Goal: Information Seeking & Learning: Learn about a topic

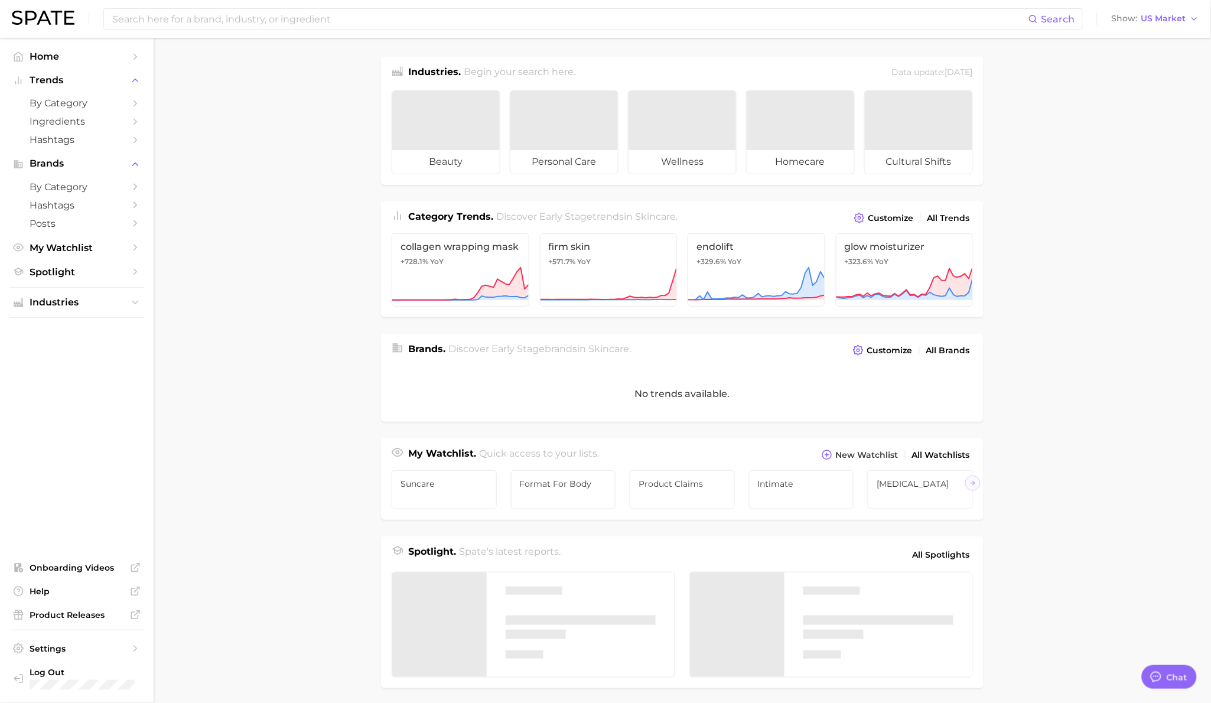
type textarea "x"
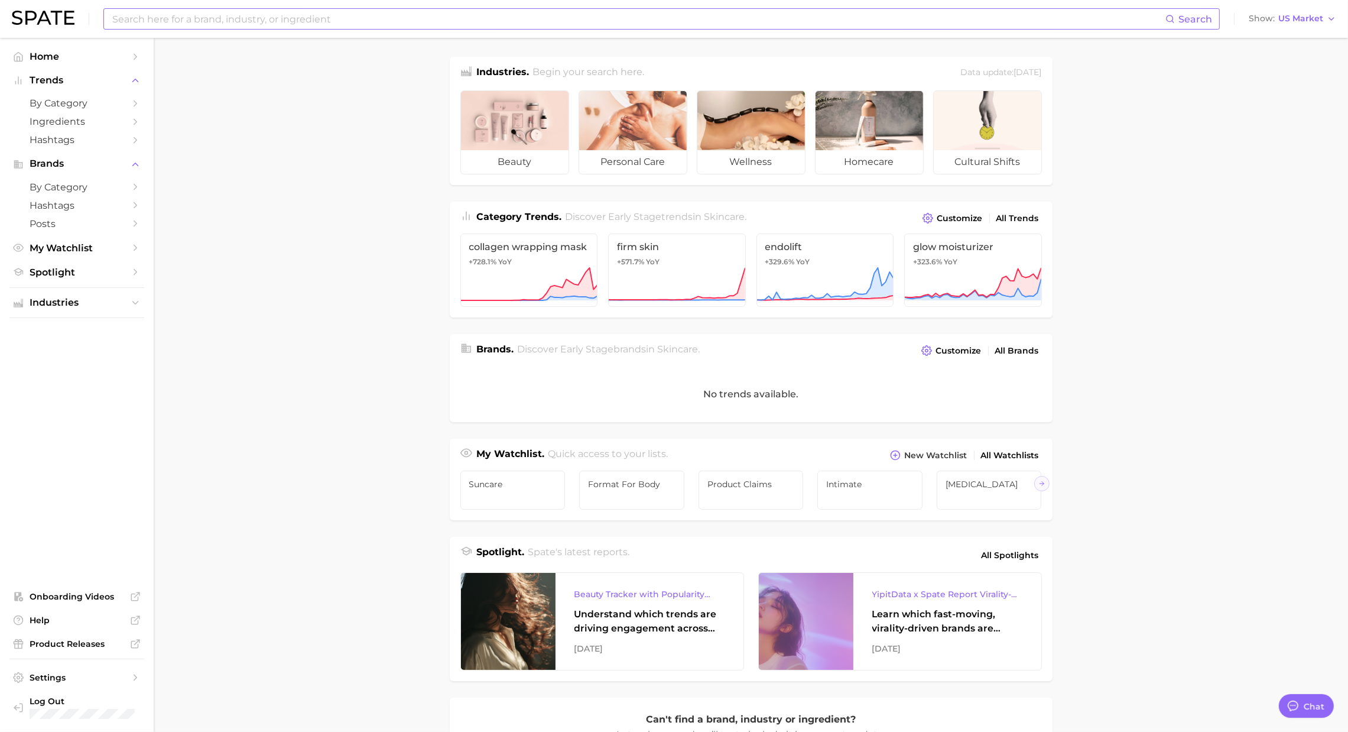
click at [352, 18] on input at bounding box center [638, 19] width 1054 height 20
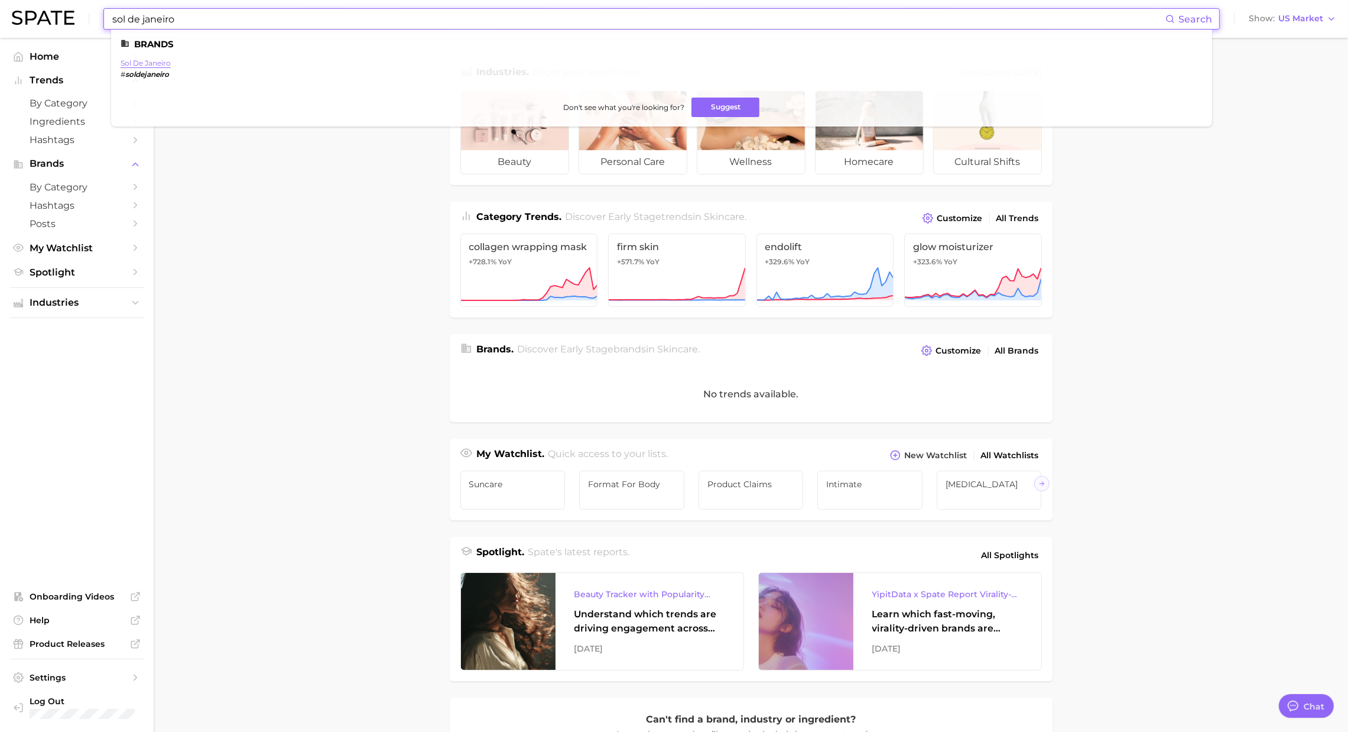
type input "sol de janeiro"
click at [157, 62] on link "sol de janeiro" at bounding box center [146, 63] width 50 height 9
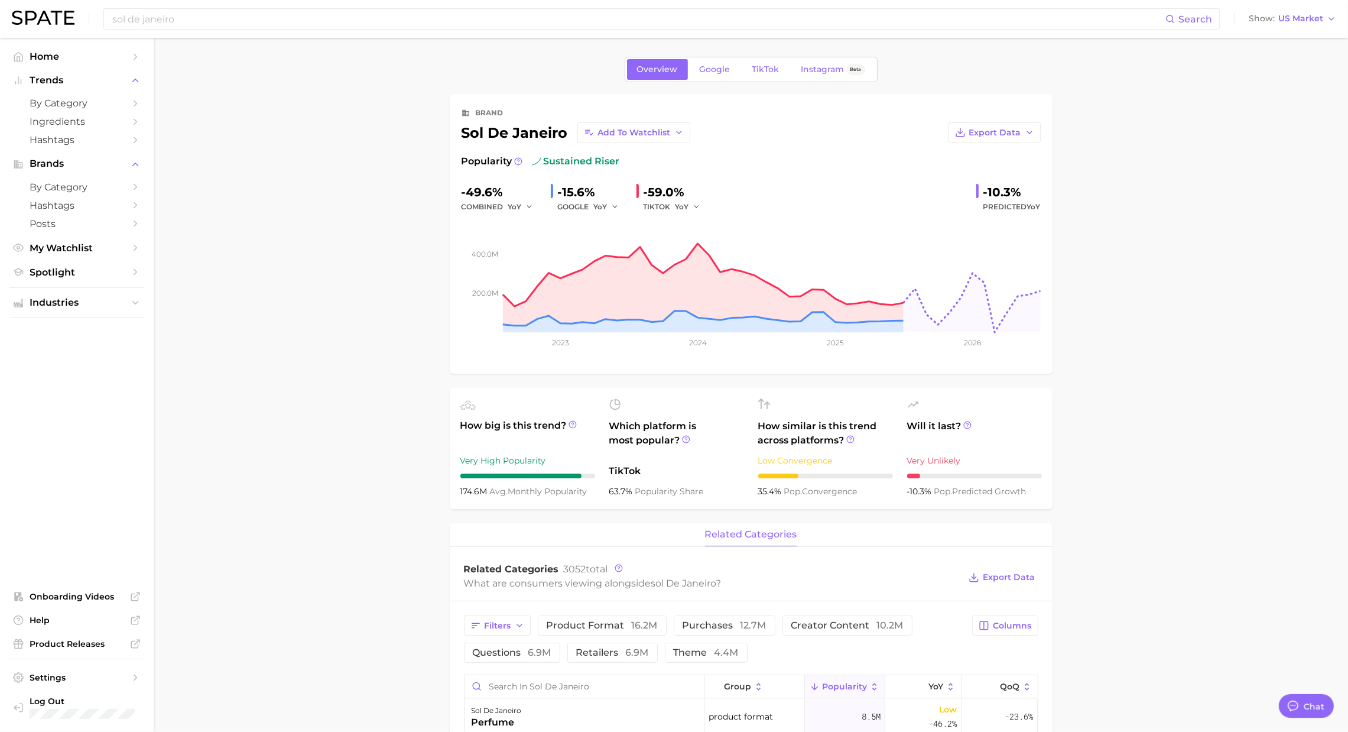
type textarea "x"
click at [708, 69] on span "Google" at bounding box center [715, 69] width 31 height 10
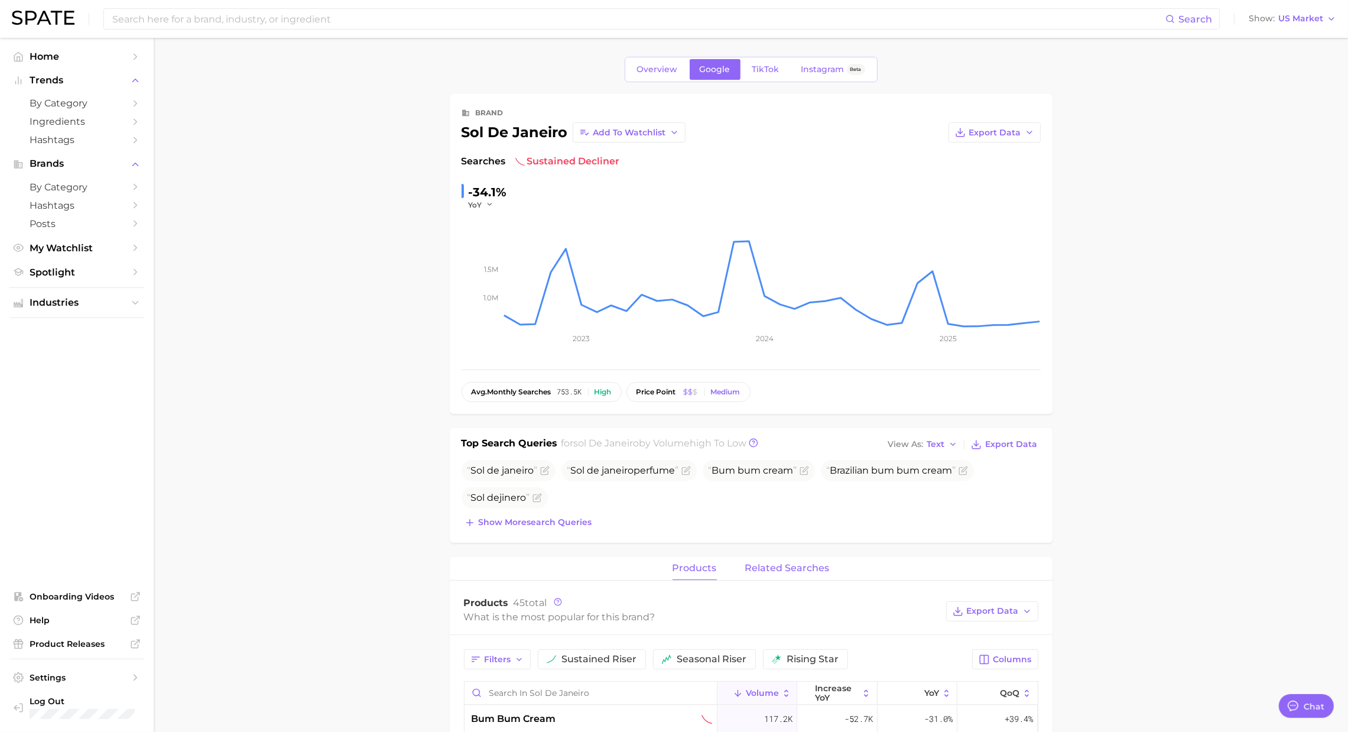
click at [775, 576] on button "related searches" at bounding box center [787, 568] width 85 height 23
click at [510, 667] on button "Filters" at bounding box center [497, 659] width 67 height 20
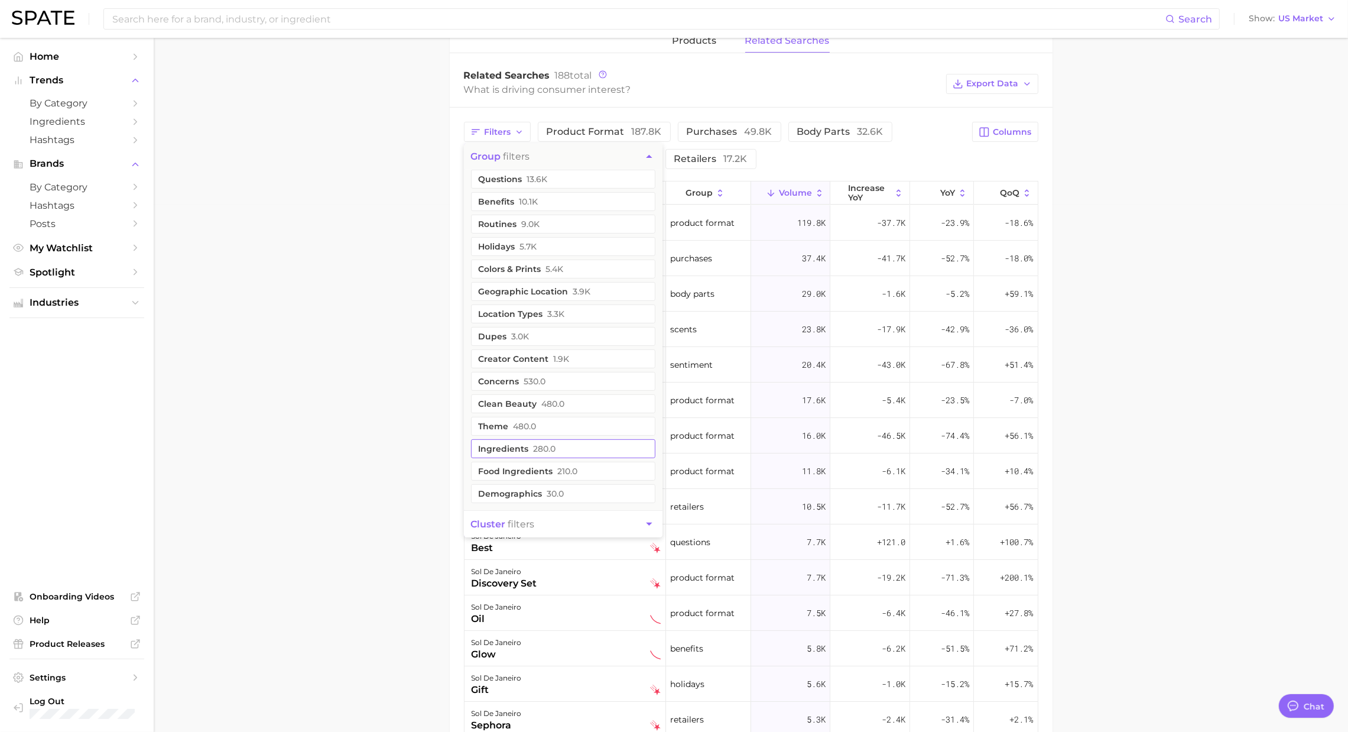
scroll to position [527, 0]
click at [1157, 171] on main "Overview Google TikTok Instagram Beta brand sol de janeiro Add to Watchlist Exp…" at bounding box center [751, 248] width 1194 height 1475
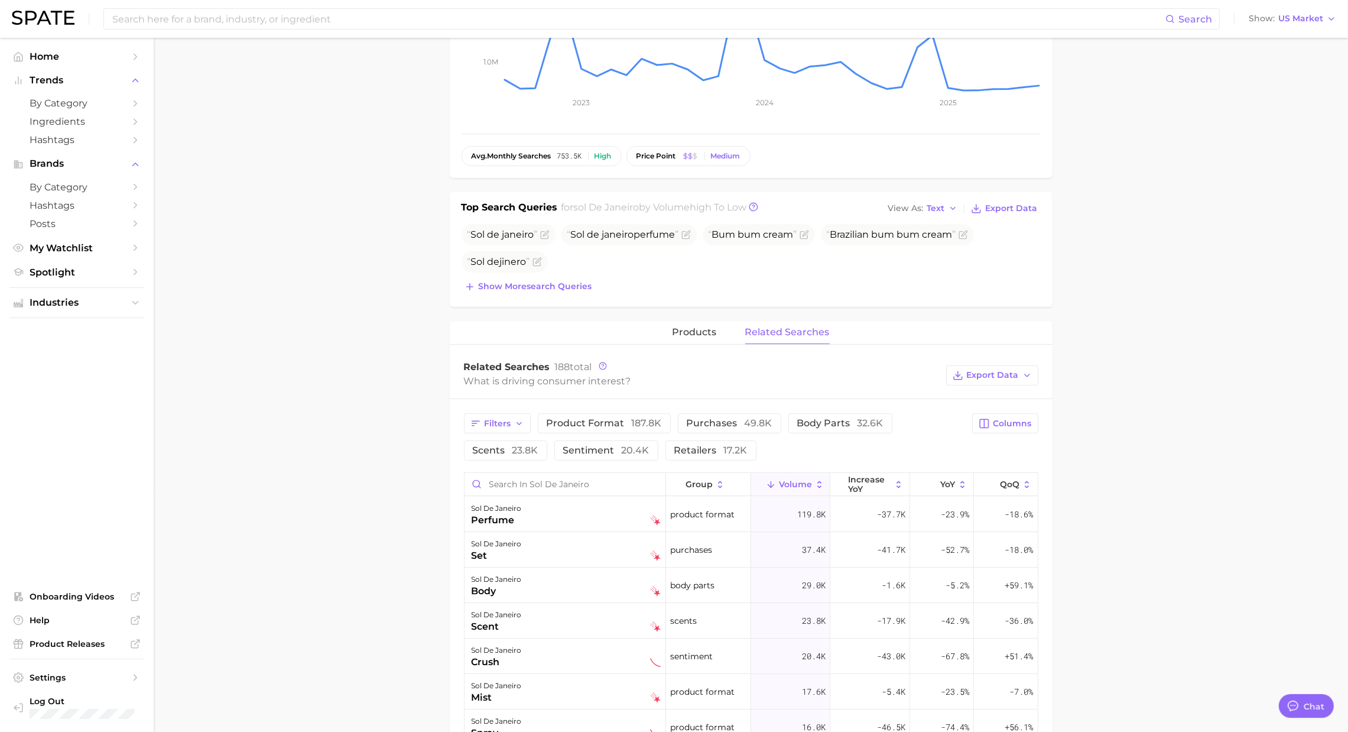
scroll to position [0, 0]
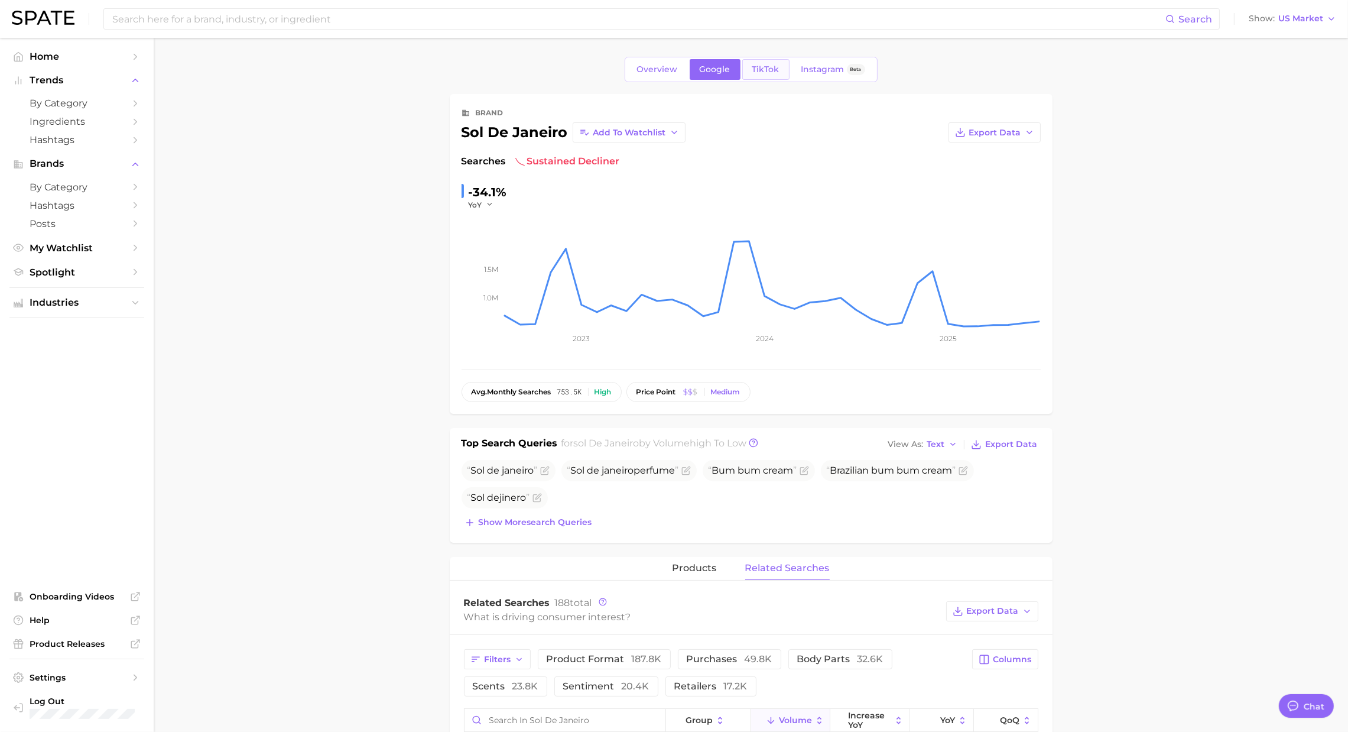
click at [768, 67] on span "TikTok" at bounding box center [765, 69] width 27 height 10
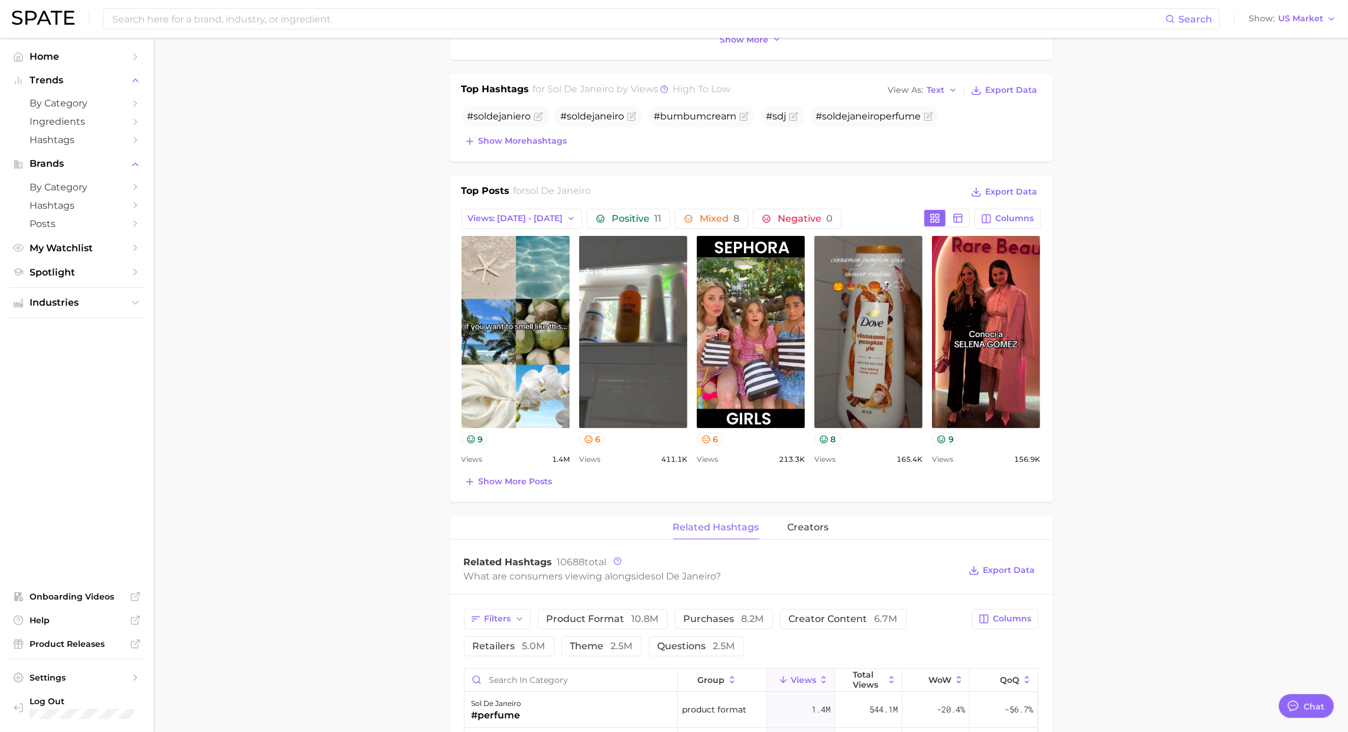
scroll to position [681, 0]
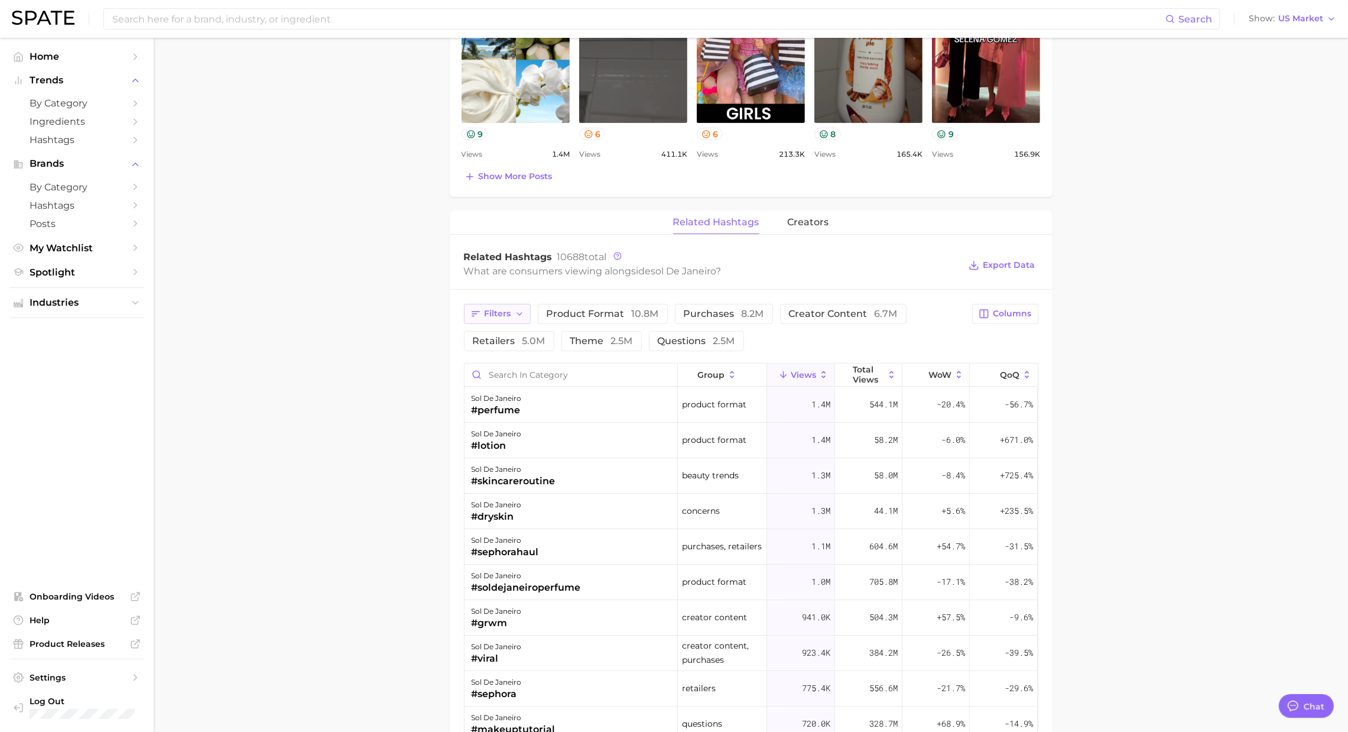
click at [518, 320] on button "Filters" at bounding box center [497, 314] width 67 height 20
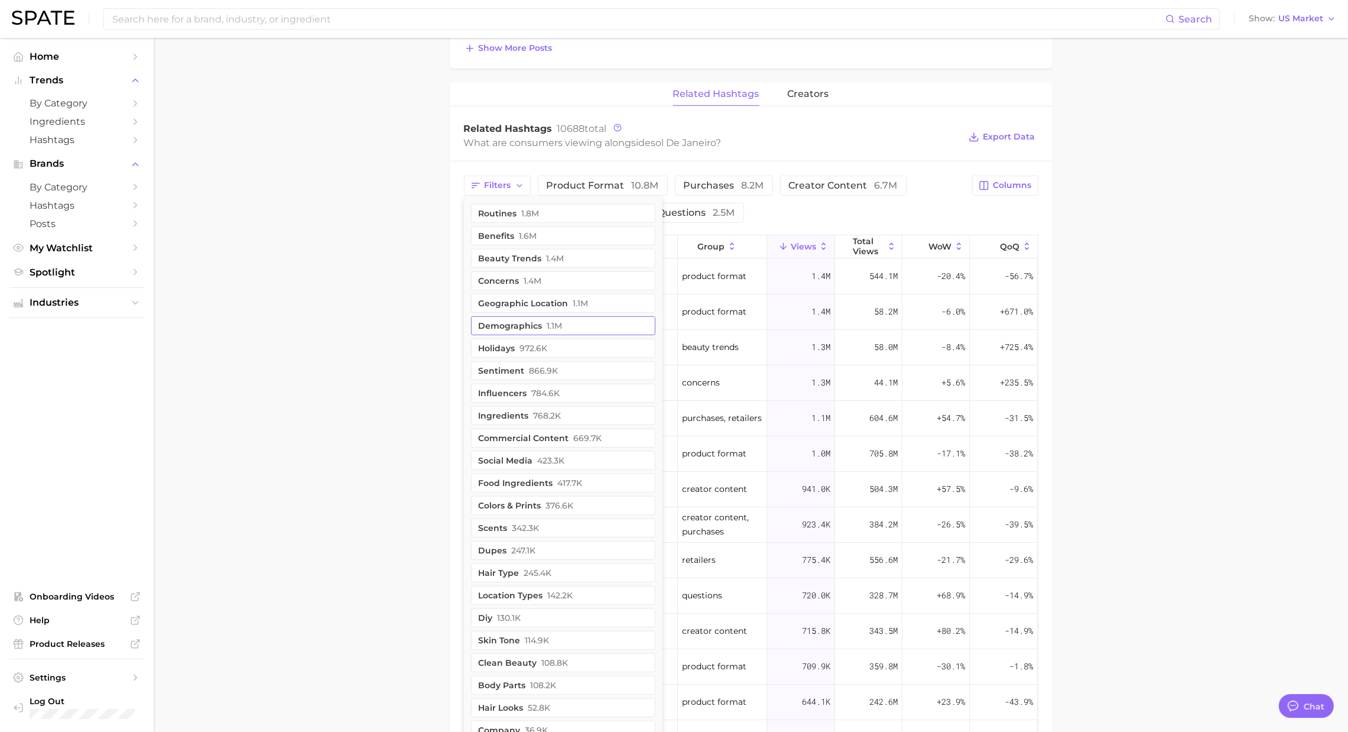
scroll to position [810, 0]
click at [1093, 278] on main "Overview Google TikTok Instagram Beta brand sol de janeiro Add to Watchlist Exp…" at bounding box center [751, 133] width 1194 height 1811
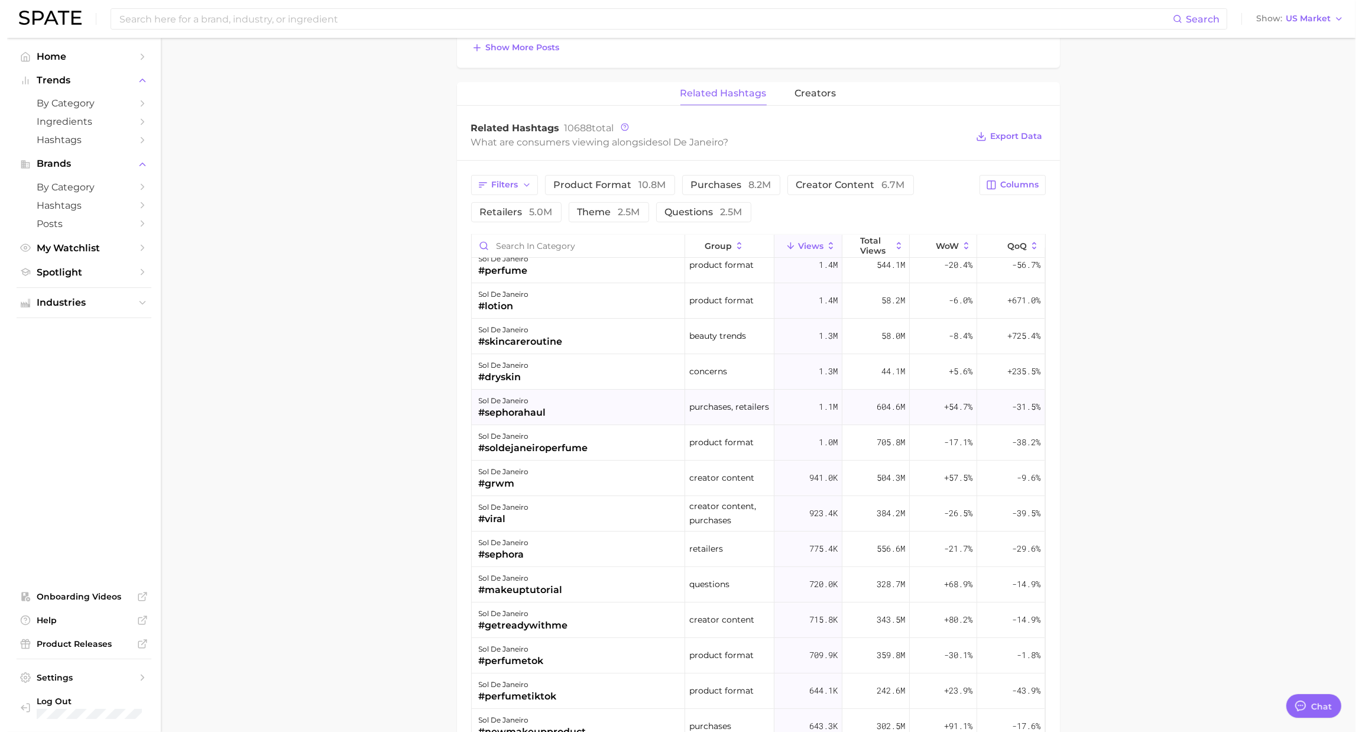
scroll to position [0, 0]
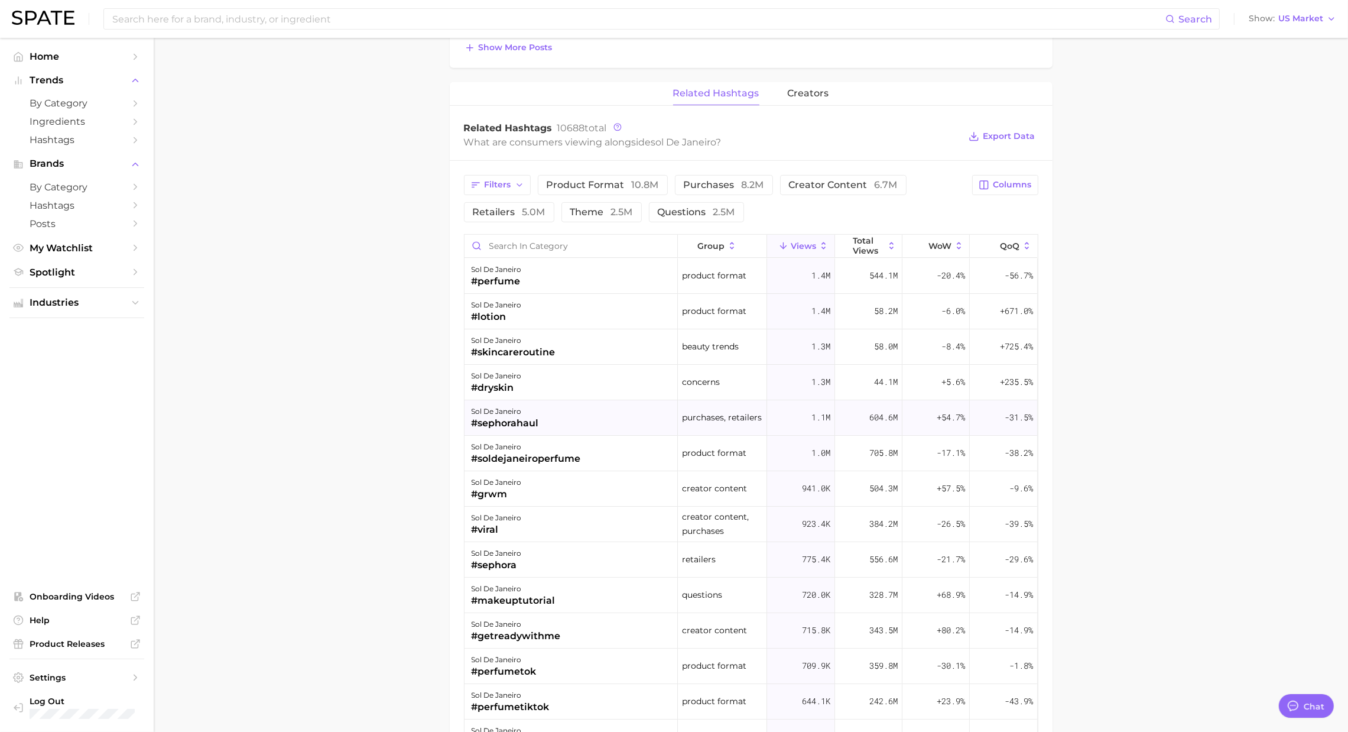
click at [599, 411] on div "sol de janeiro #sephorahaul" at bounding box center [570, 417] width 213 height 35
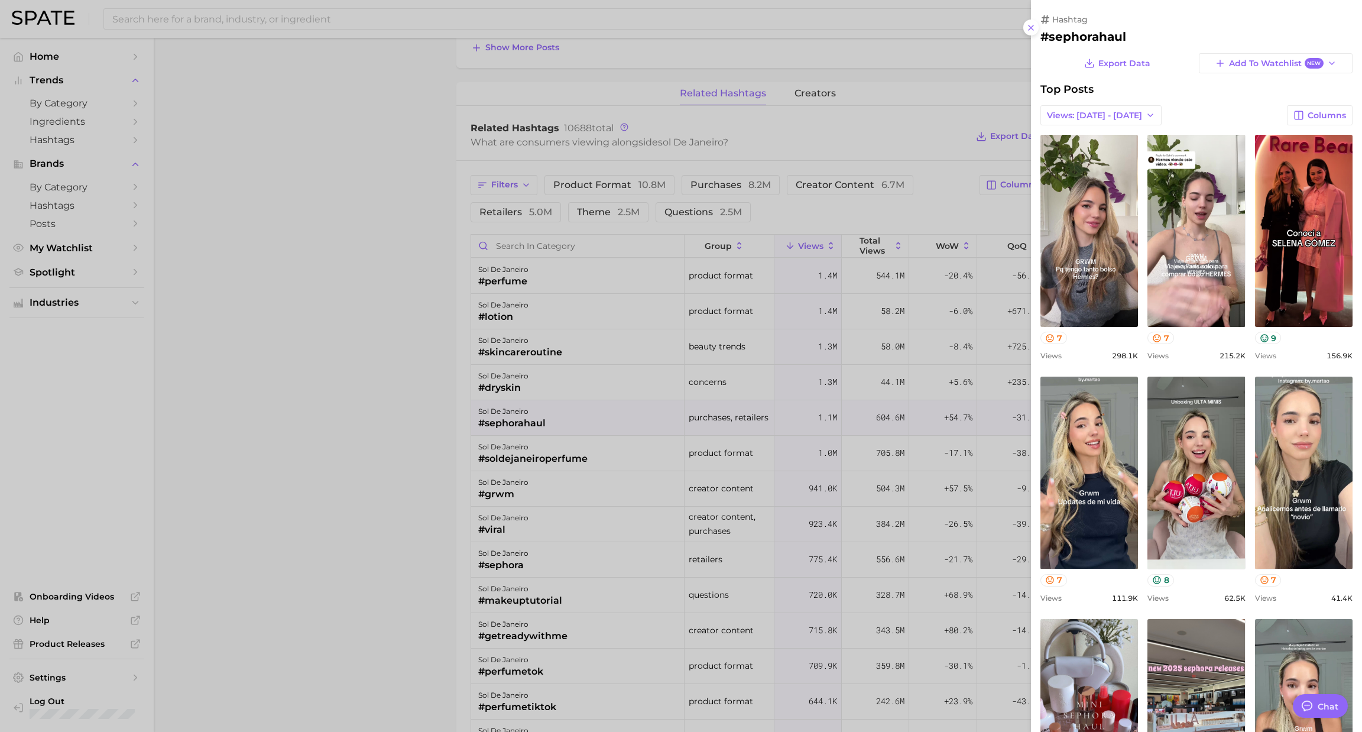
click at [368, 493] on div at bounding box center [681, 366] width 1362 height 732
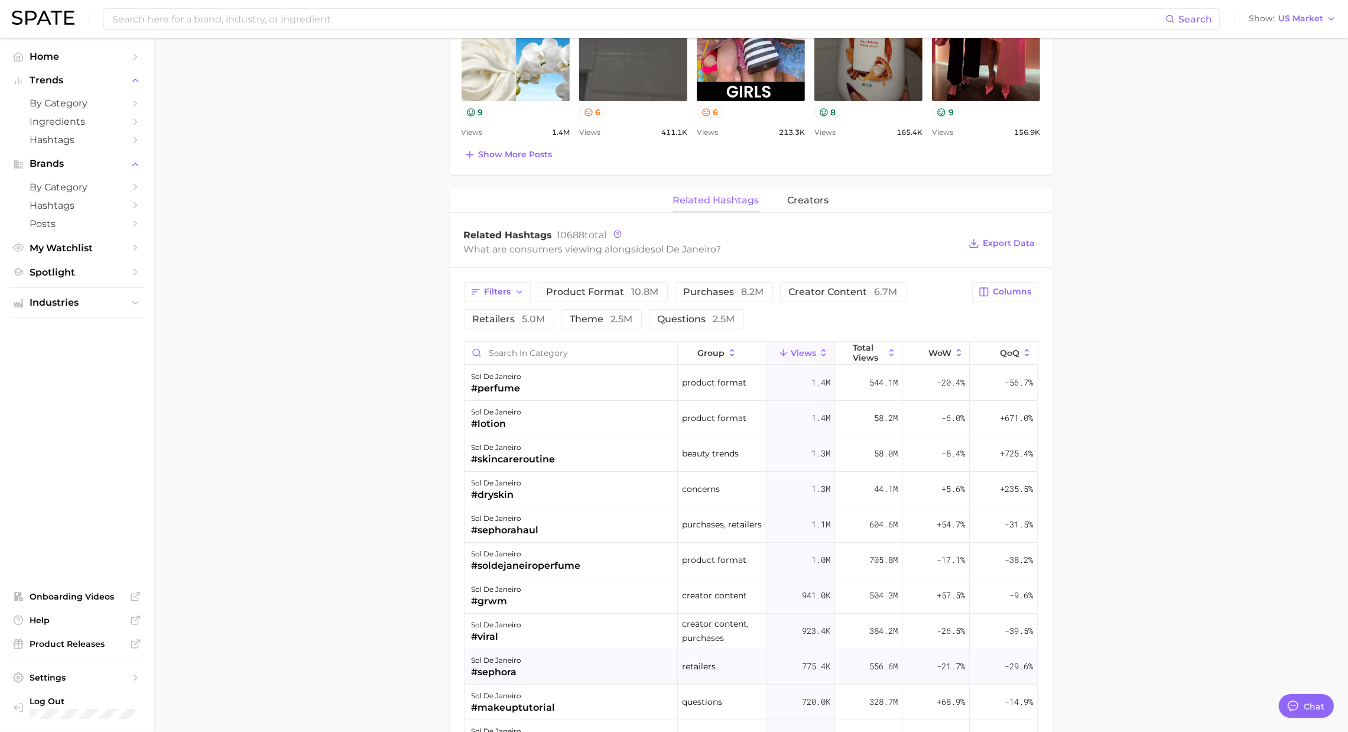
scroll to position [701, 0]
click at [519, 300] on button "Filters" at bounding box center [497, 294] width 67 height 20
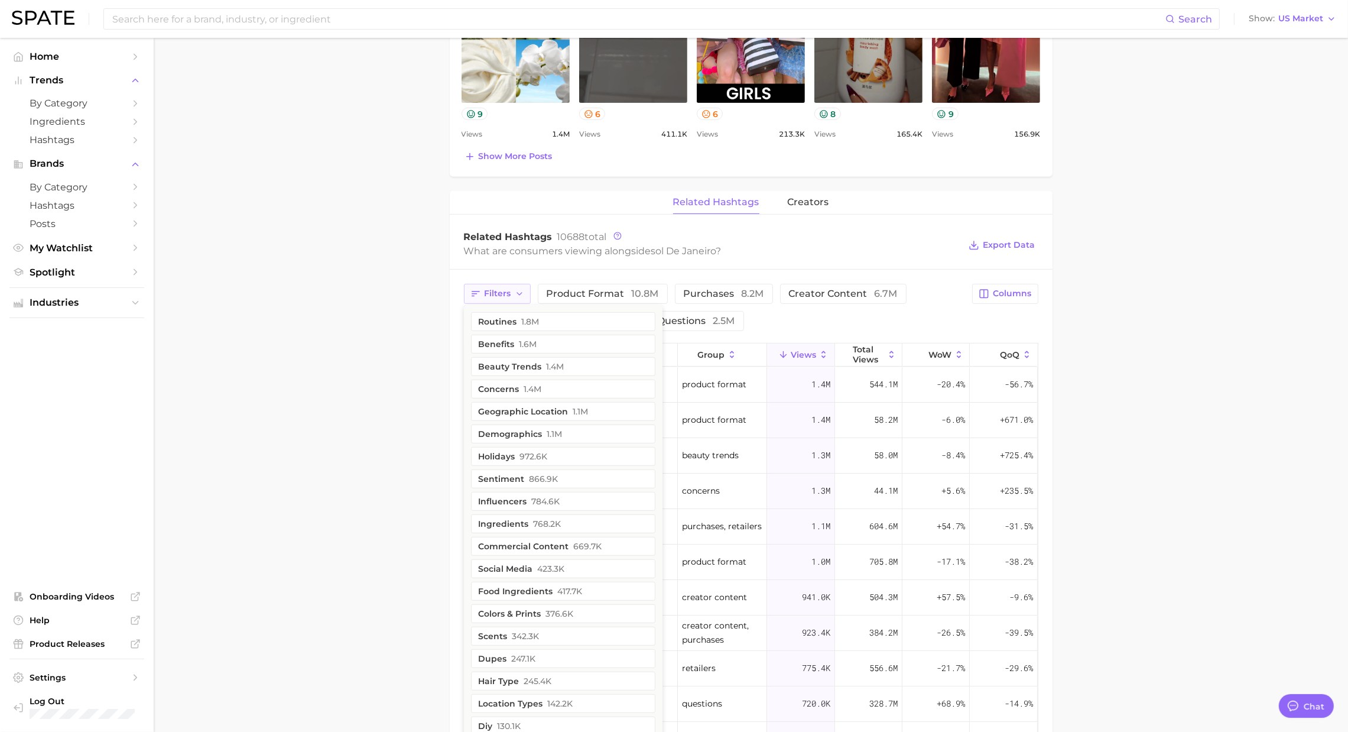
click at [519, 300] on button "Filters" at bounding box center [497, 294] width 67 height 20
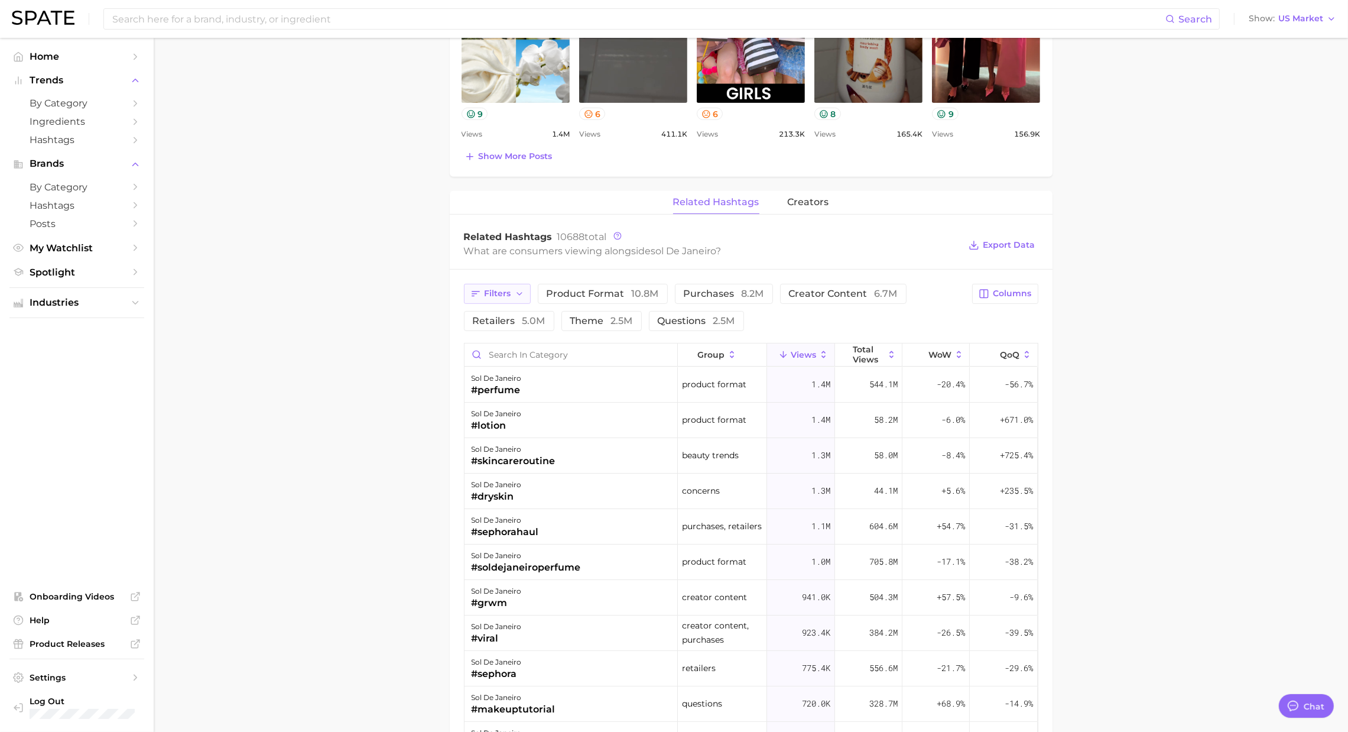
click at [519, 300] on button "Filters" at bounding box center [497, 294] width 67 height 20
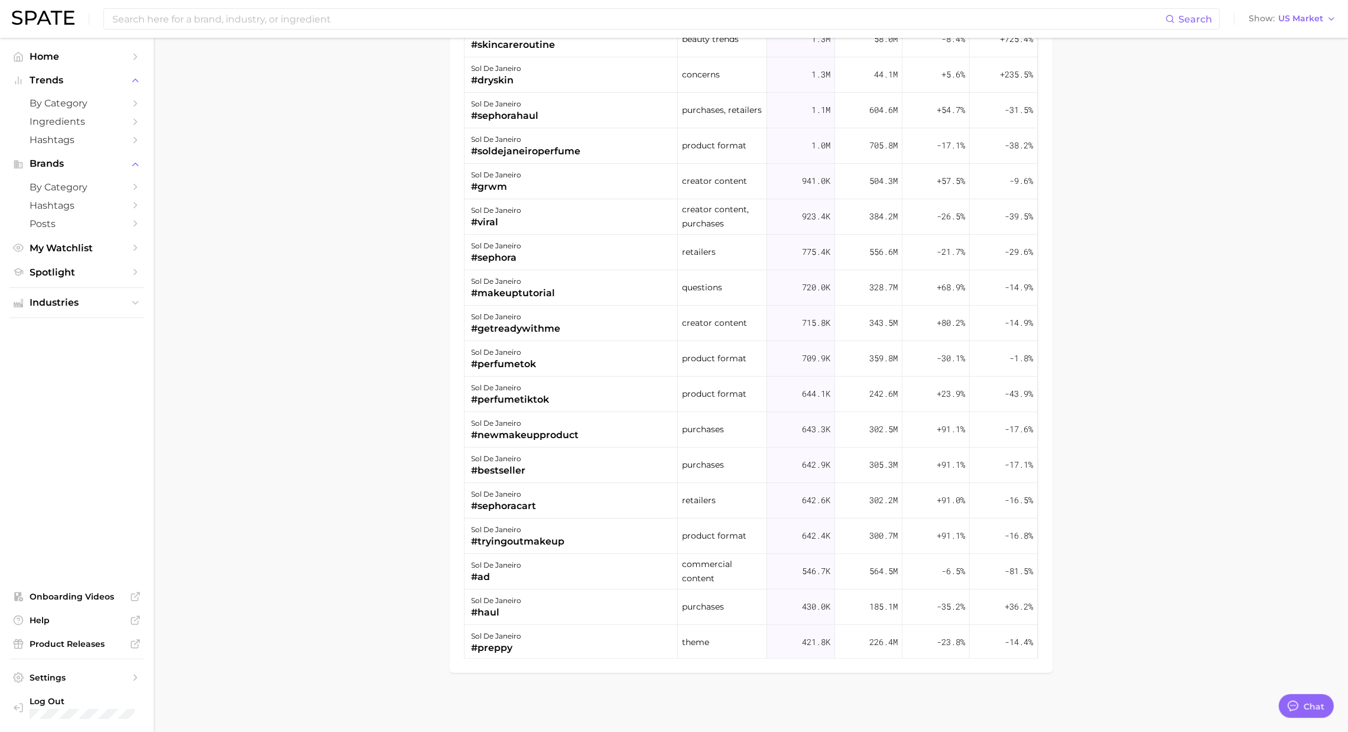
scroll to position [629, 0]
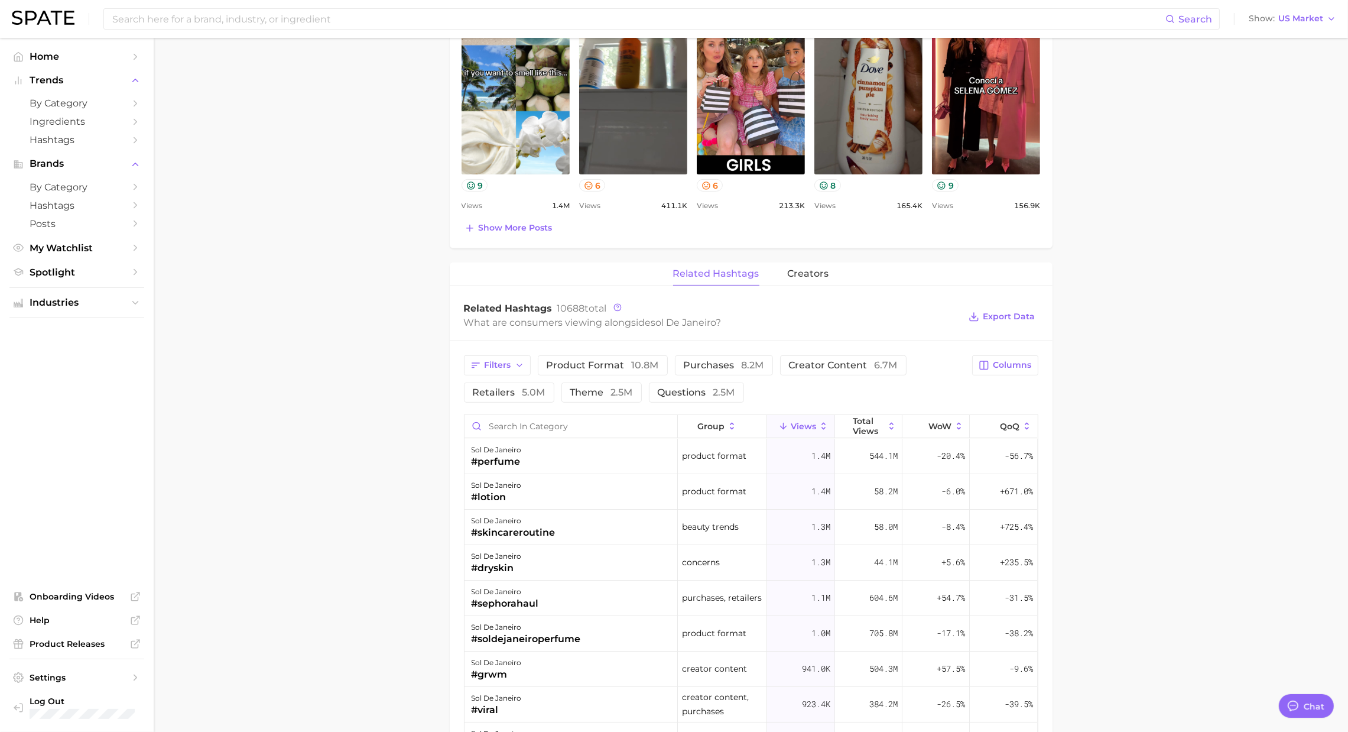
click at [295, 37] on div "Search Show US Market" at bounding box center [674, 19] width 1324 height 38
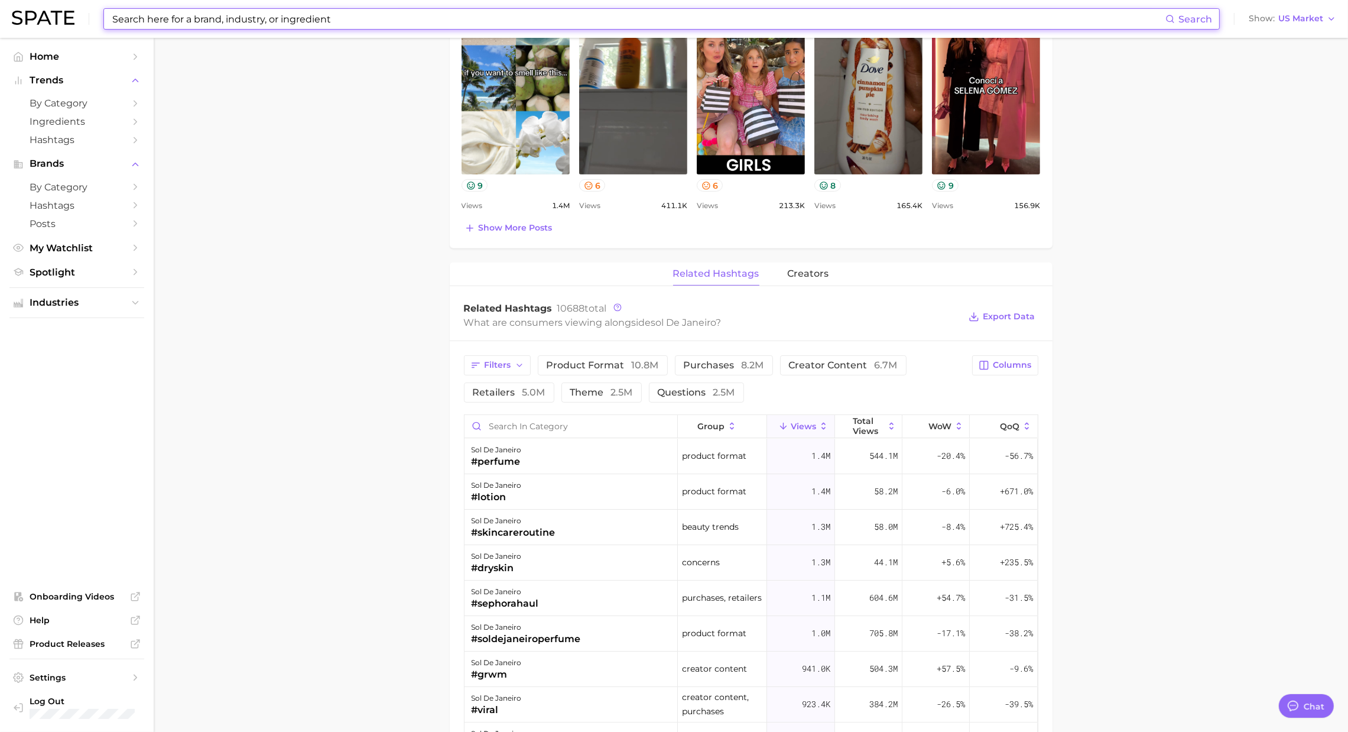
click at [280, 23] on input at bounding box center [638, 19] width 1054 height 20
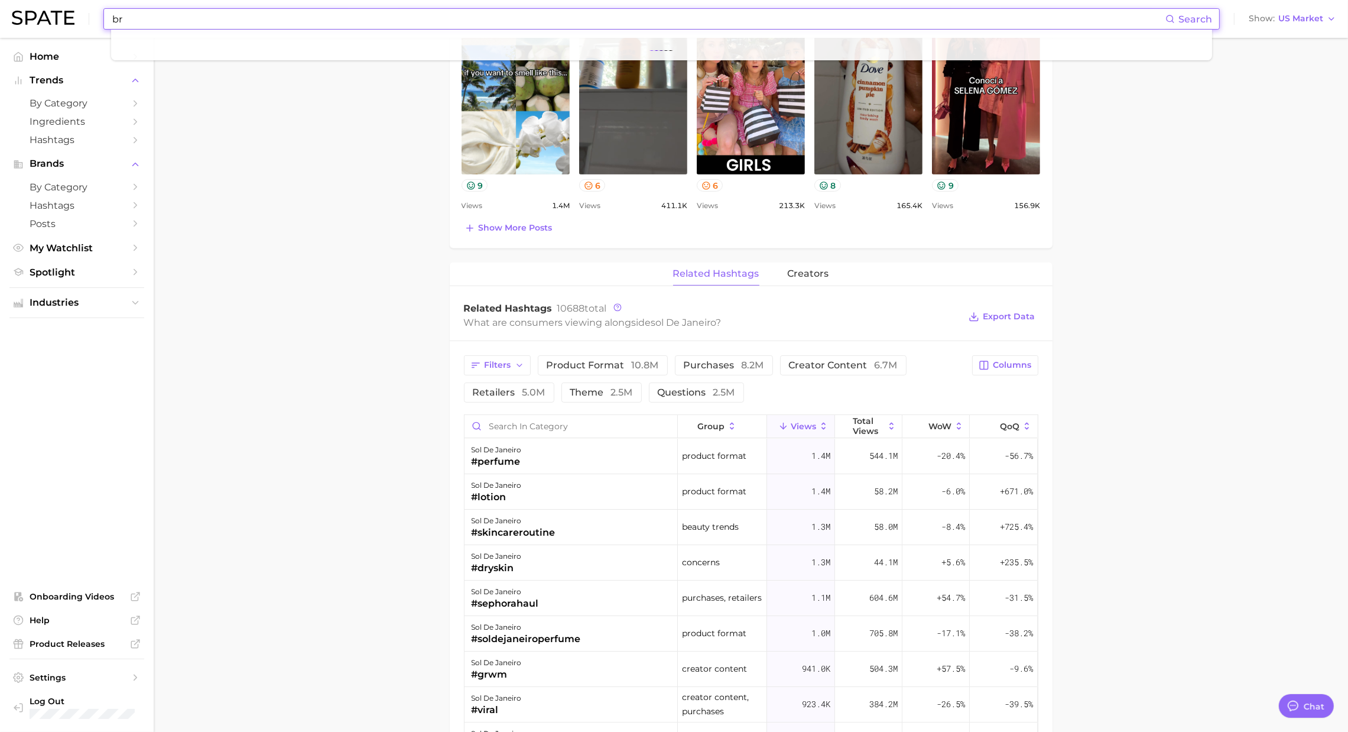
type input "b"
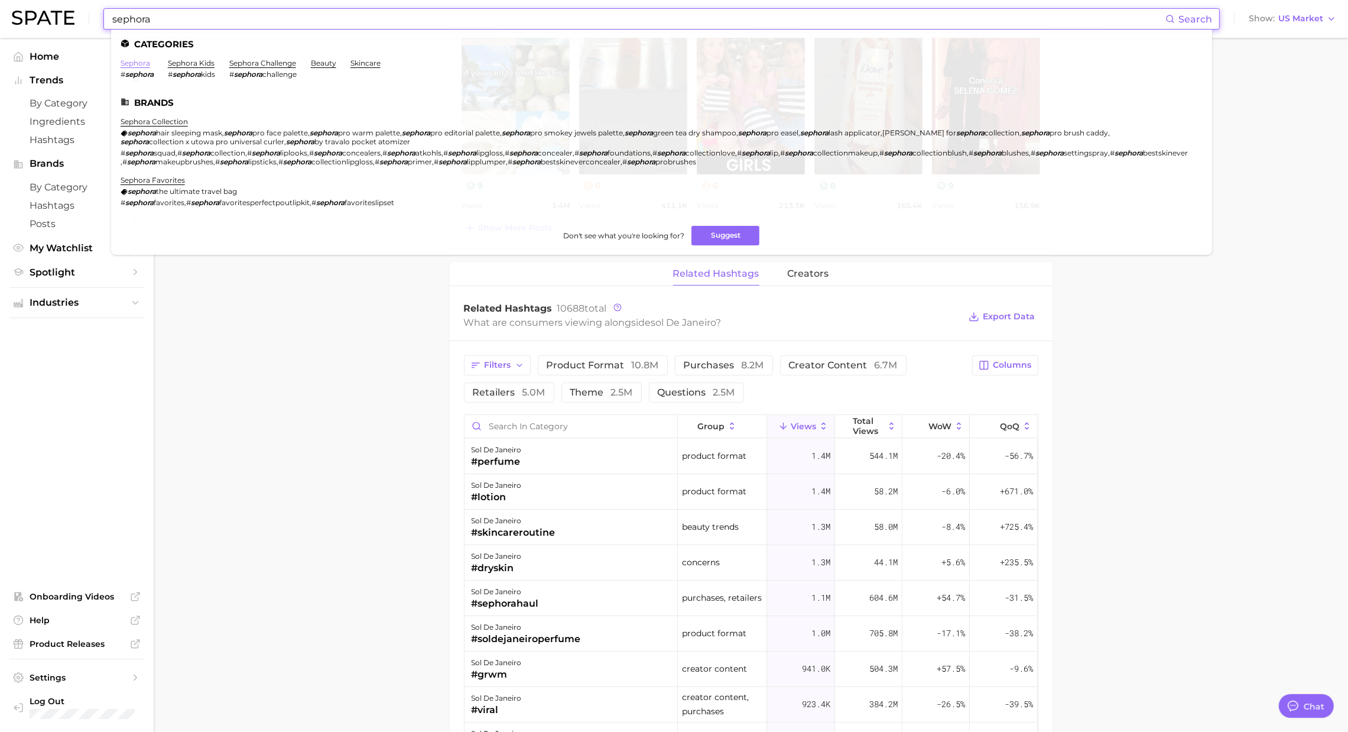
type input "sephora"
click at [142, 64] on link "sephora" at bounding box center [136, 63] width 30 height 9
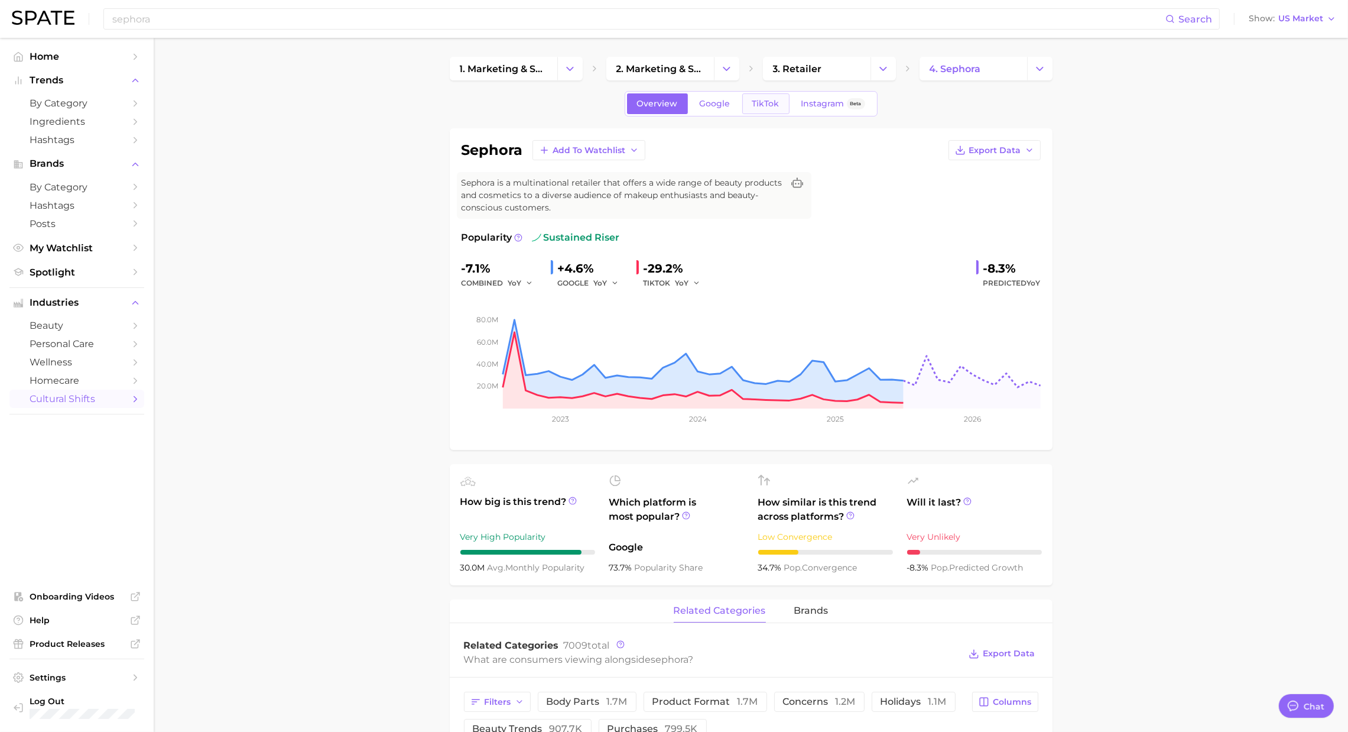
click at [756, 103] on span "TikTok" at bounding box center [765, 104] width 27 height 10
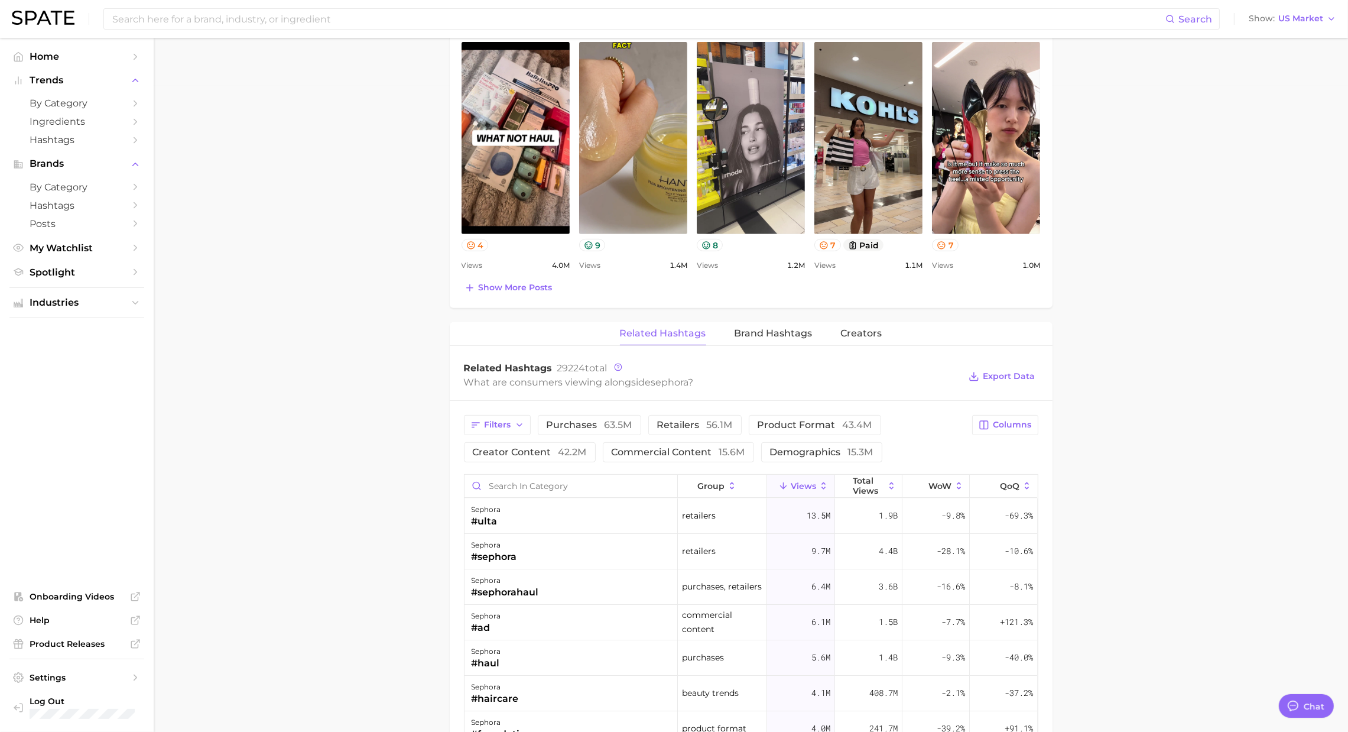
scroll to position [645, 0]
click at [783, 333] on span "Brand Hashtags" at bounding box center [774, 334] width 78 height 11
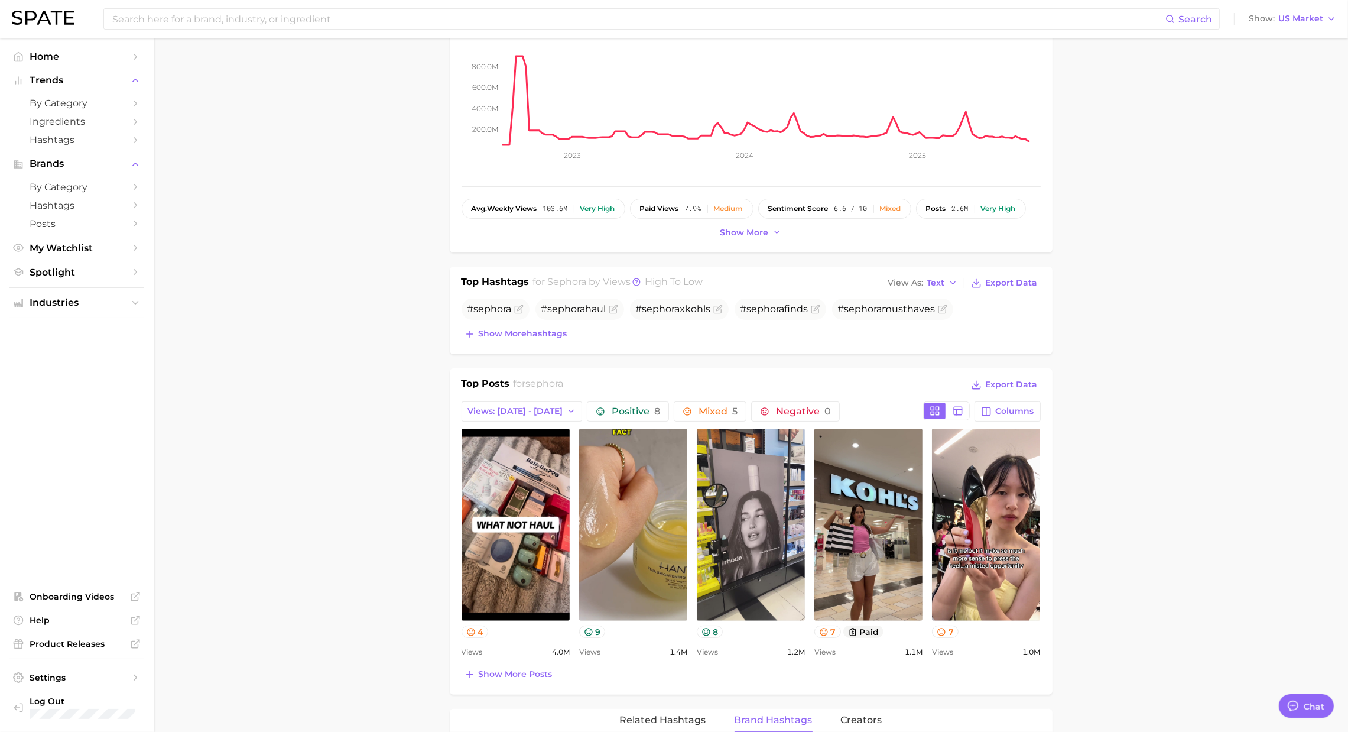
scroll to position [0, 0]
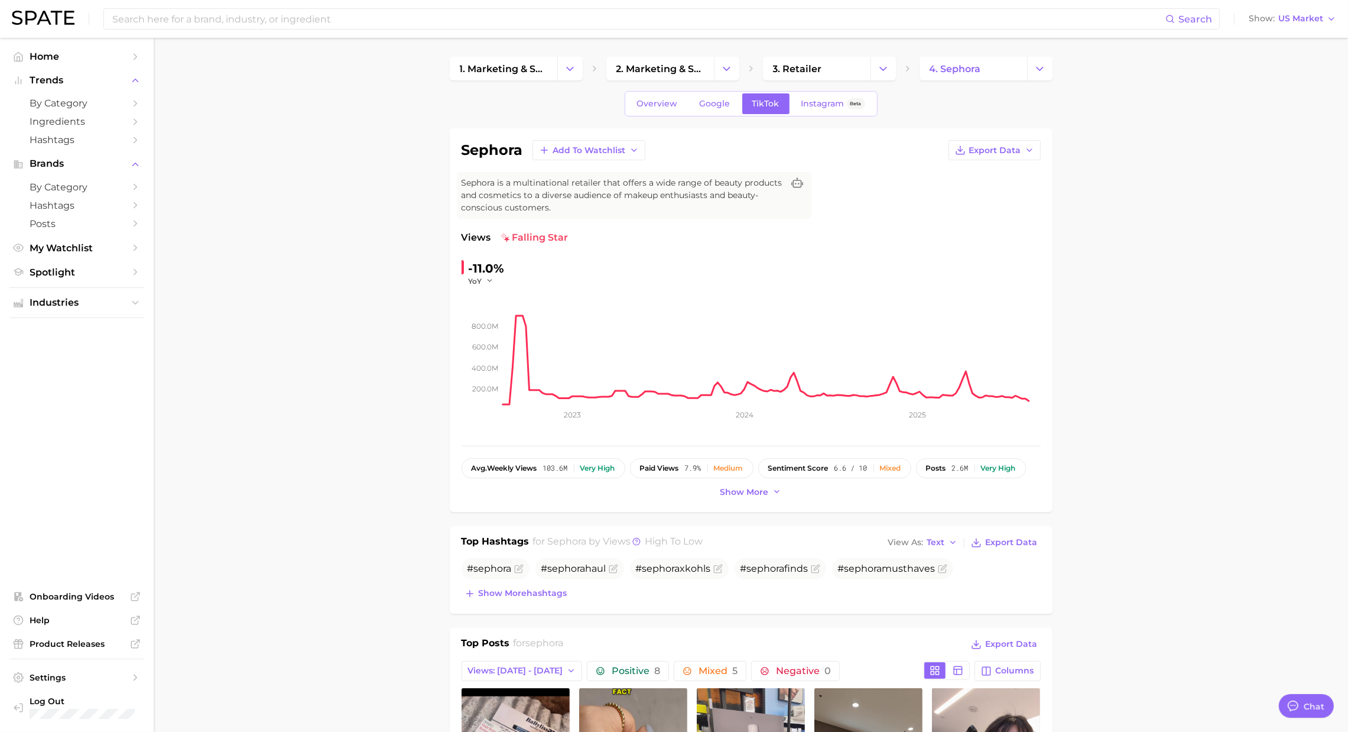
click at [576, 106] on div "Overview Google TikTok Instagram Beta" at bounding box center [751, 103] width 603 height 25
click at [441, 30] on div "Search Show US Market" at bounding box center [674, 19] width 1324 height 38
click at [431, 23] on input at bounding box center [638, 19] width 1054 height 20
click at [593, 18] on input at bounding box center [638, 19] width 1054 height 20
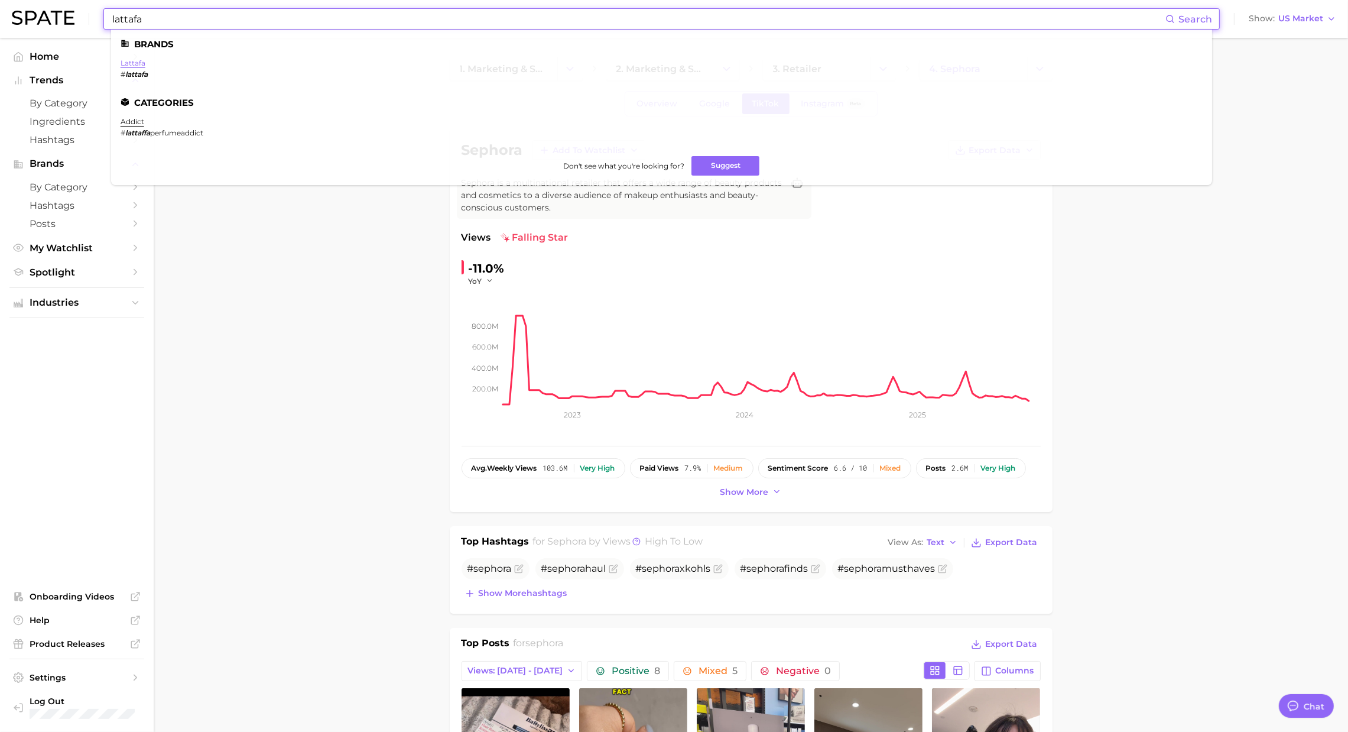
type input "lattafa"
click at [134, 65] on link "lattafa" at bounding box center [133, 63] width 25 height 9
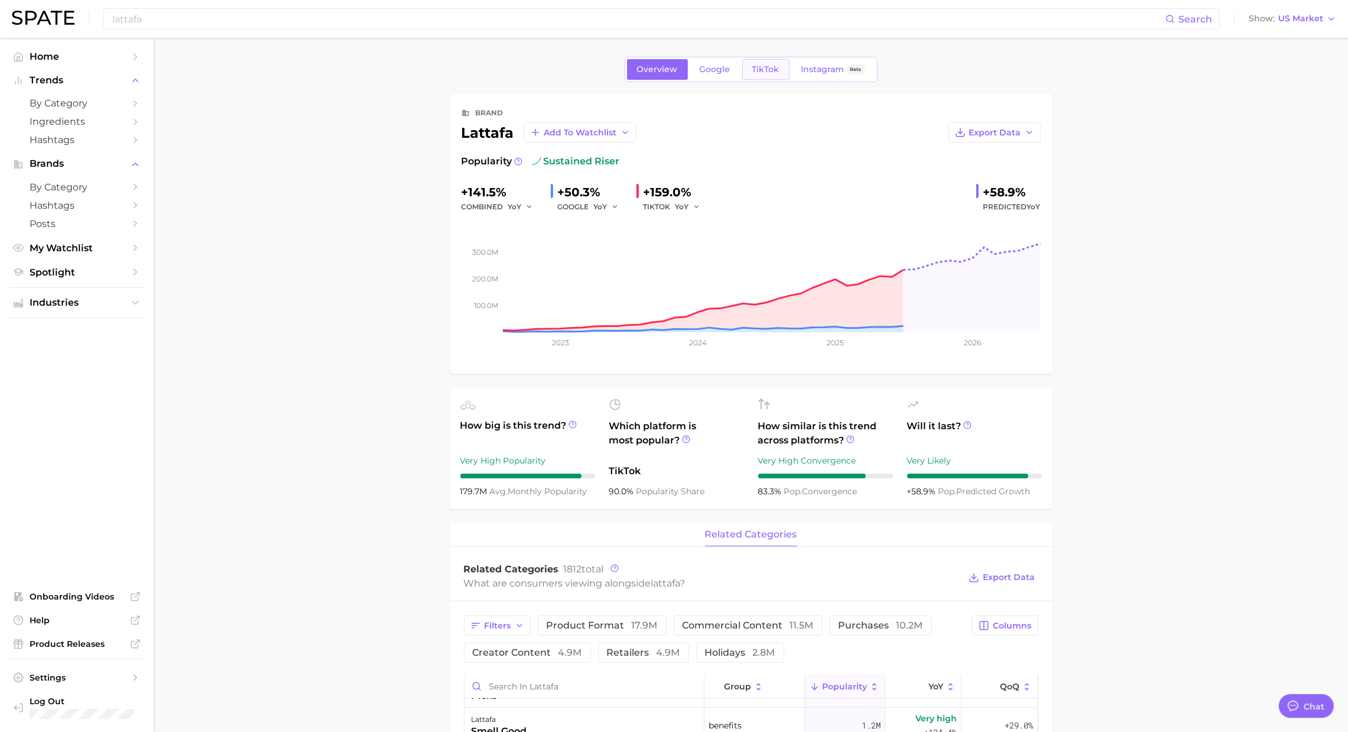
click at [758, 69] on span "TikTok" at bounding box center [765, 69] width 27 height 10
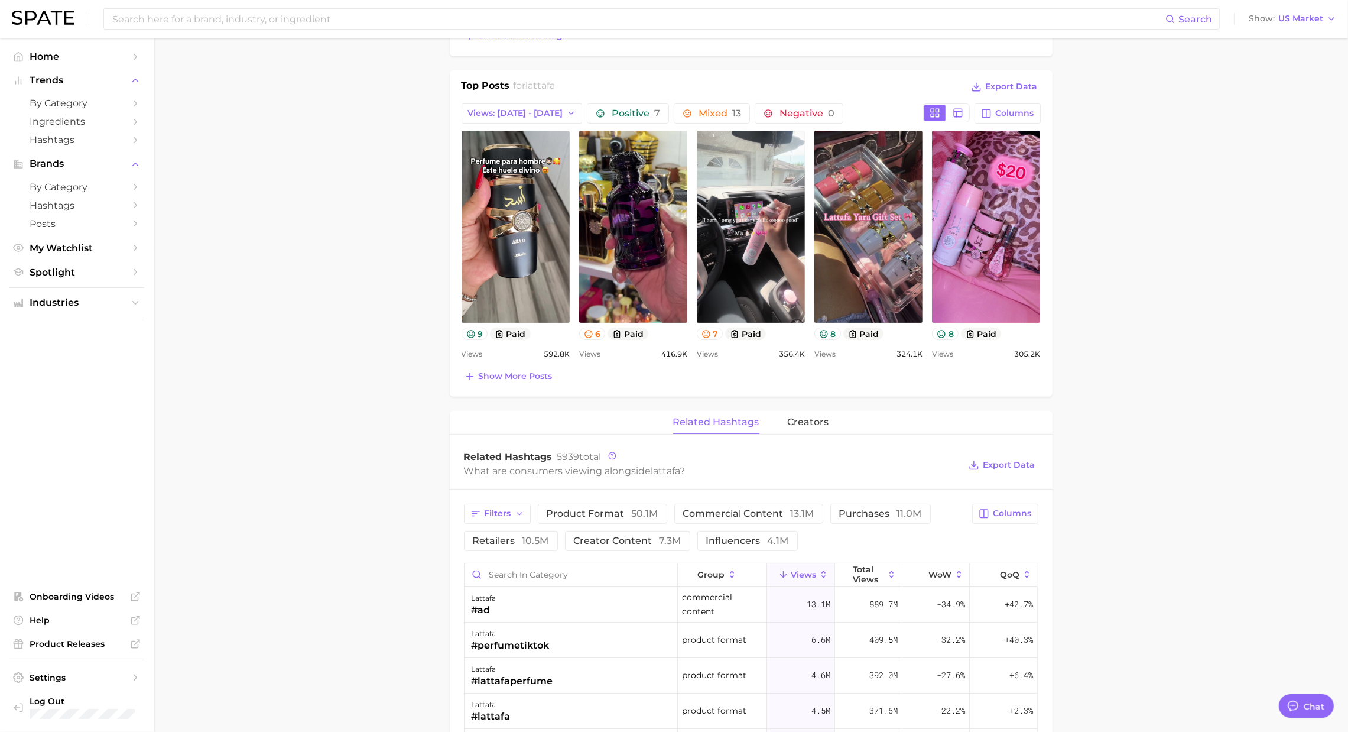
scroll to position [482, 0]
click at [827, 411] on div "related hashtags creators" at bounding box center [751, 422] width 603 height 24
click at [811, 432] on button "creators" at bounding box center [808, 421] width 41 height 23
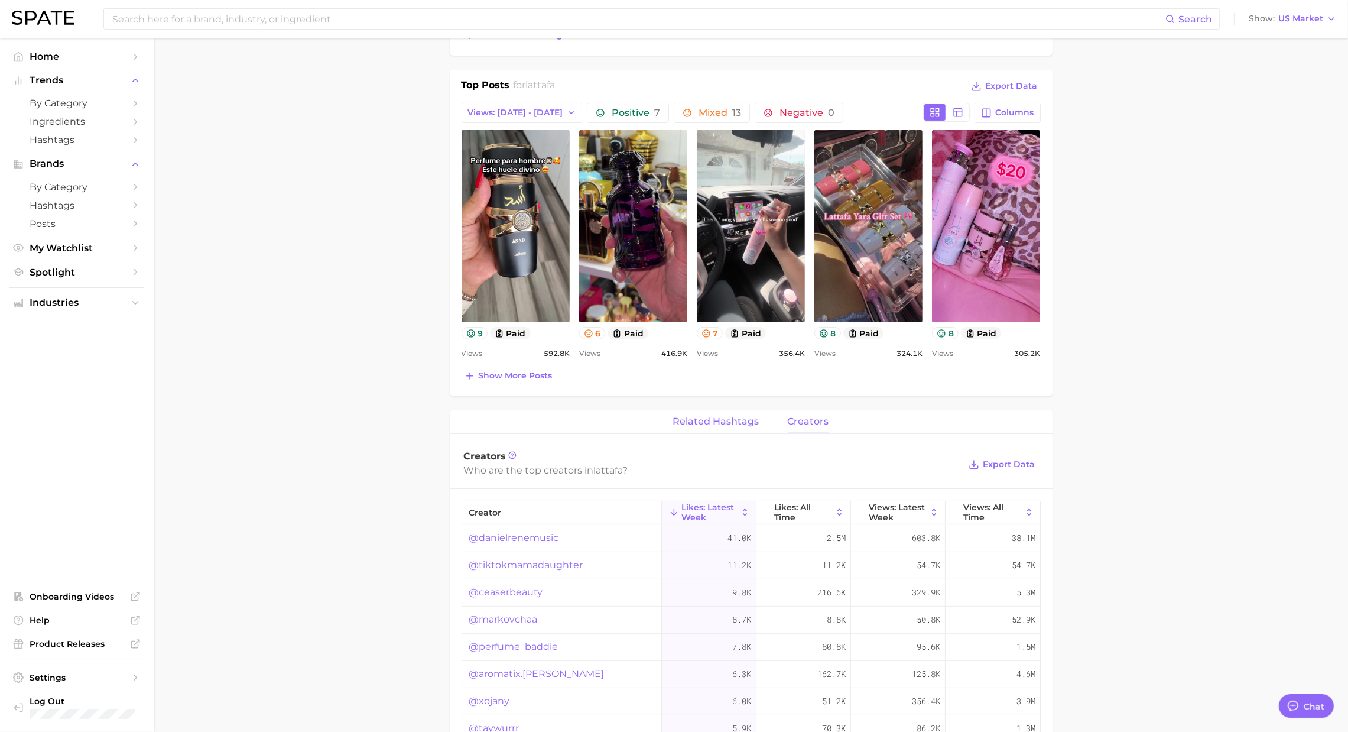
click at [713, 420] on span "related hashtags" at bounding box center [716, 421] width 86 height 11
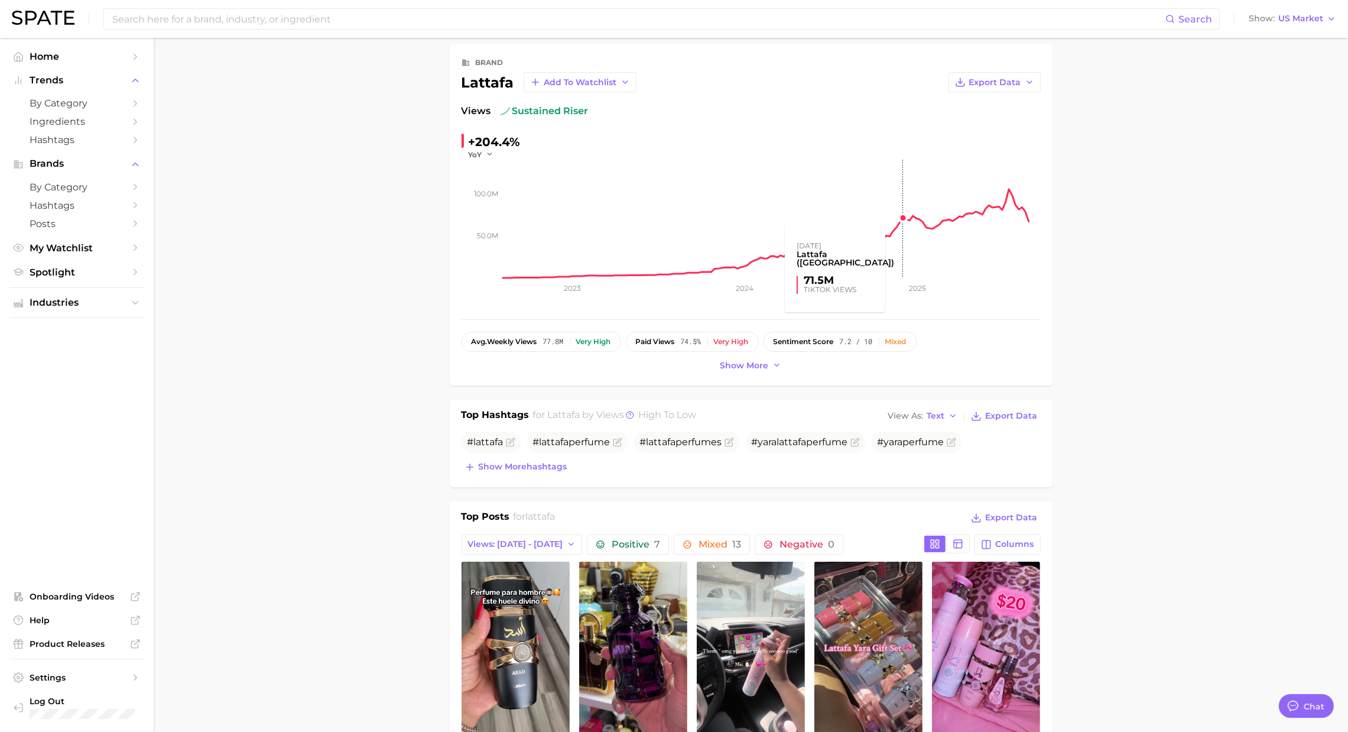
scroll to position [0, 0]
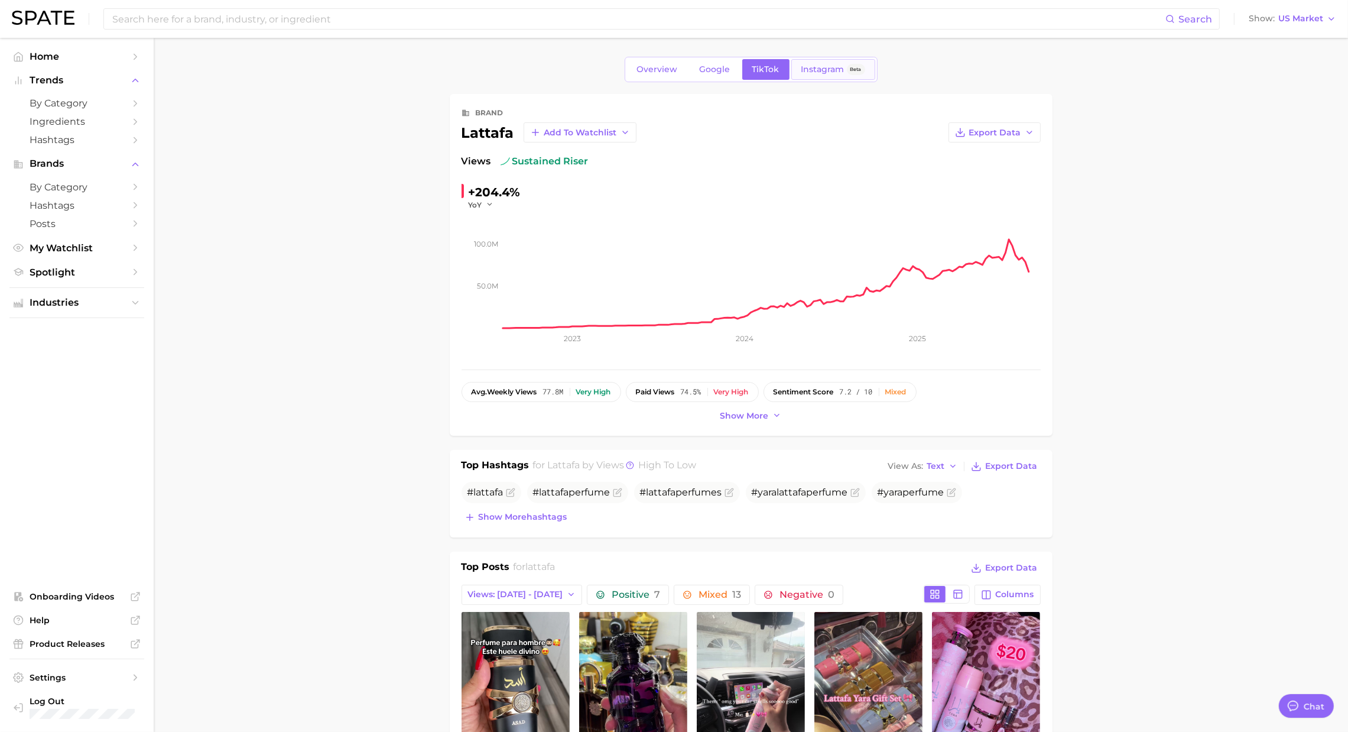
click at [817, 67] on span "Instagram" at bounding box center [822, 69] width 43 height 10
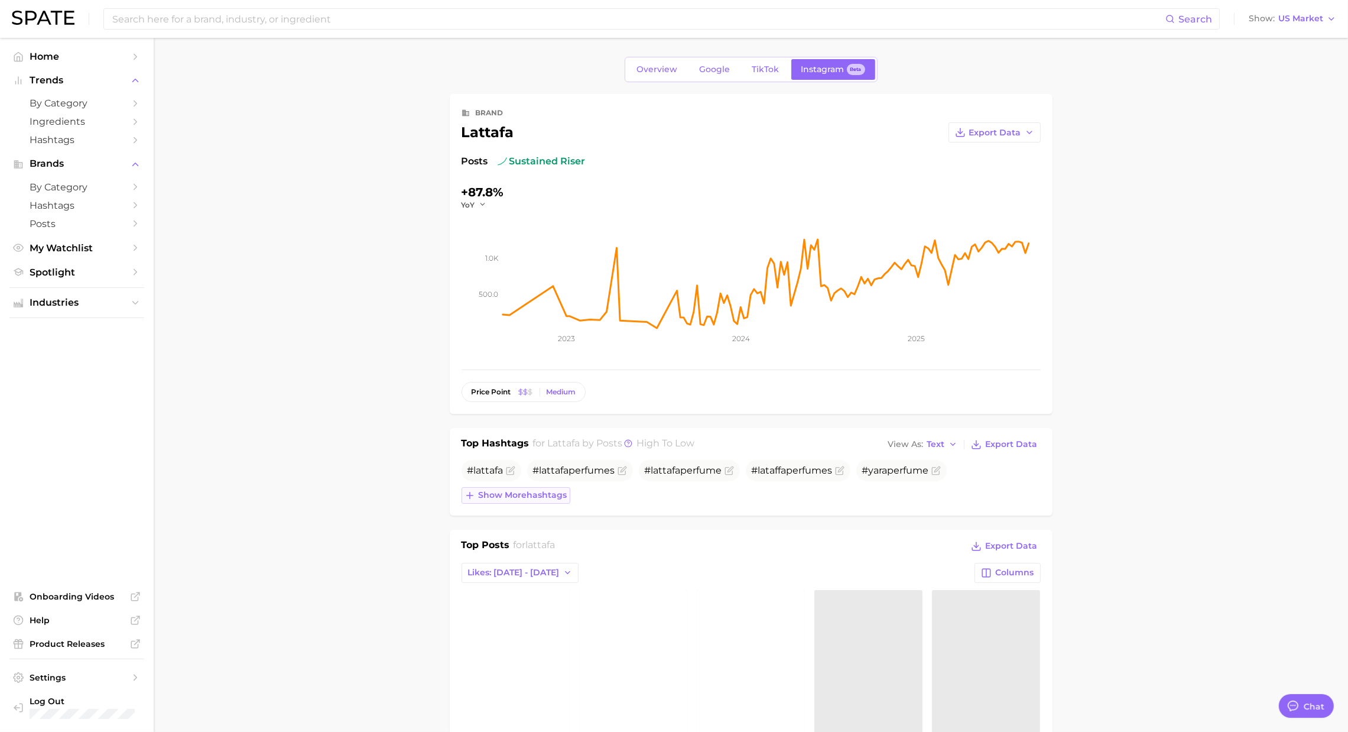
click at [554, 491] on span "Show more hashtags" at bounding box center [523, 495] width 89 height 10
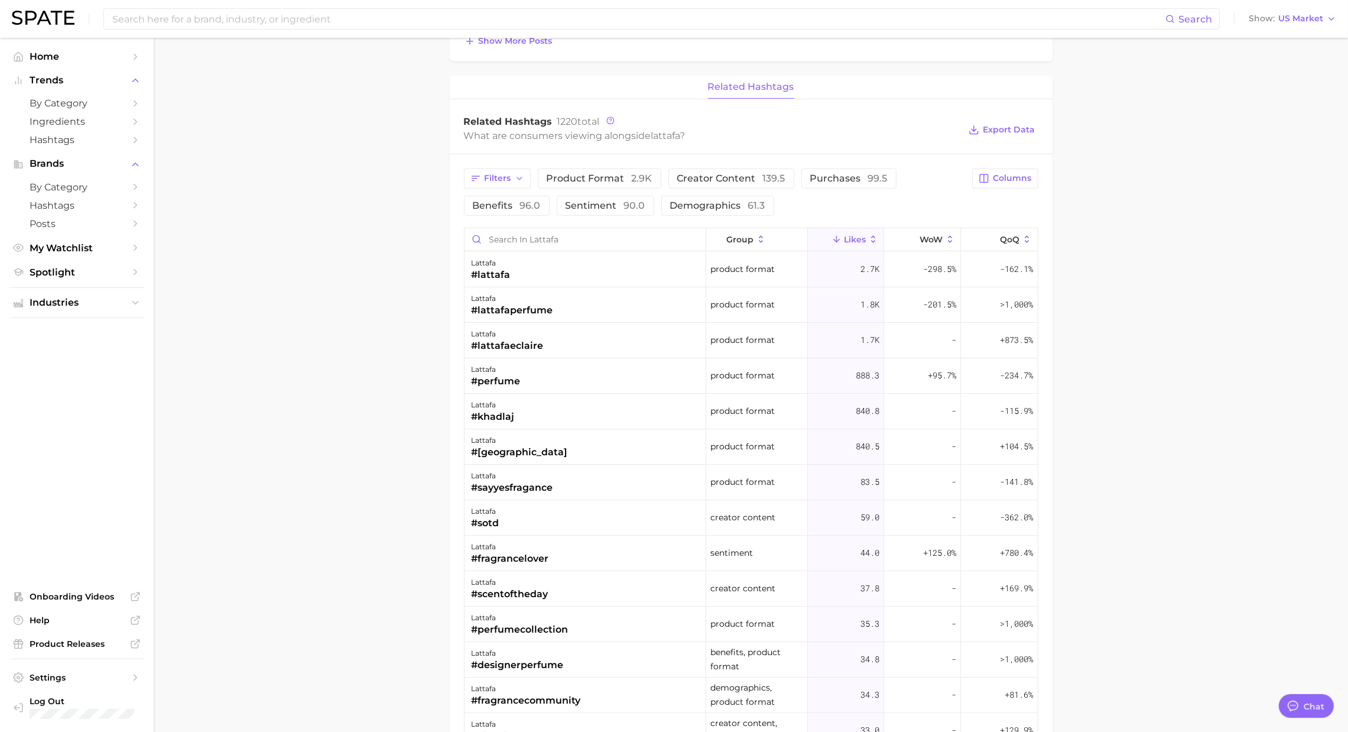
scroll to position [810, 0]
click at [482, 178] on button "Filters" at bounding box center [497, 177] width 67 height 20
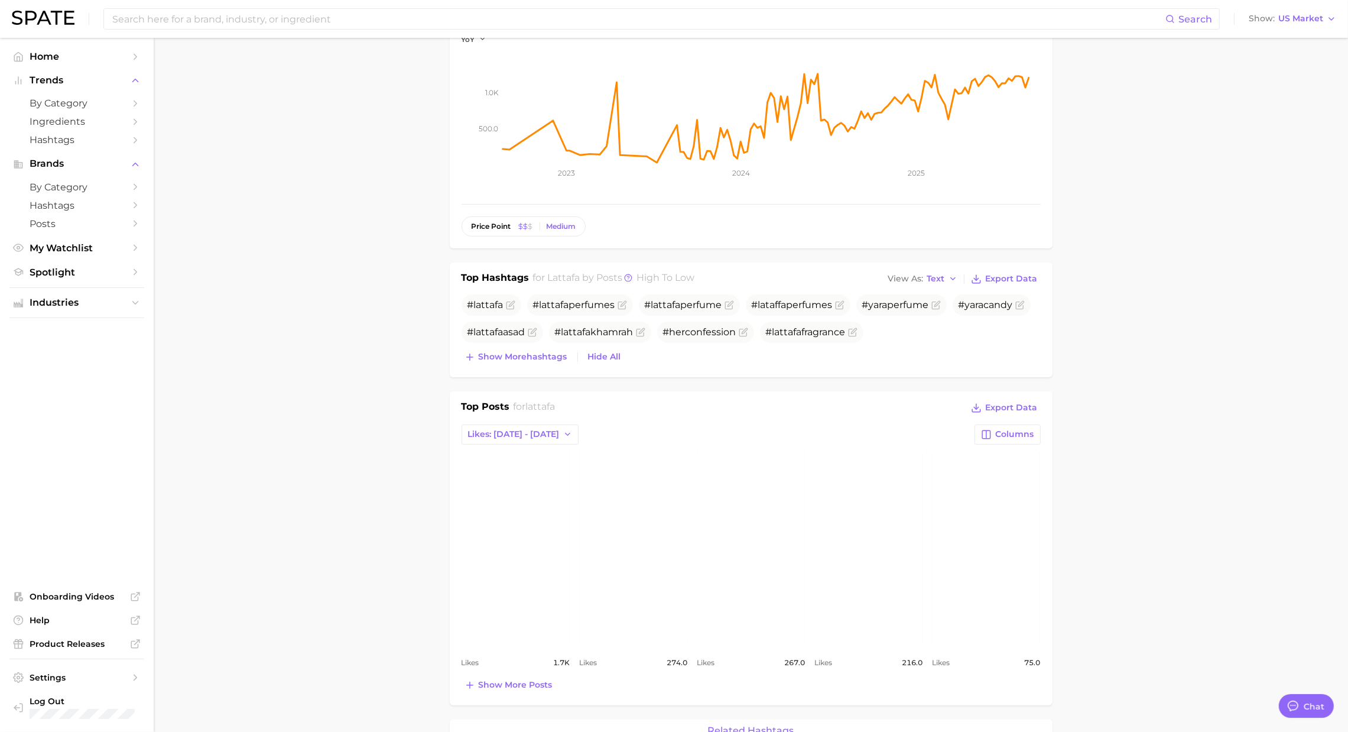
scroll to position [0, 0]
